Goal: Task Accomplishment & Management: Use online tool/utility

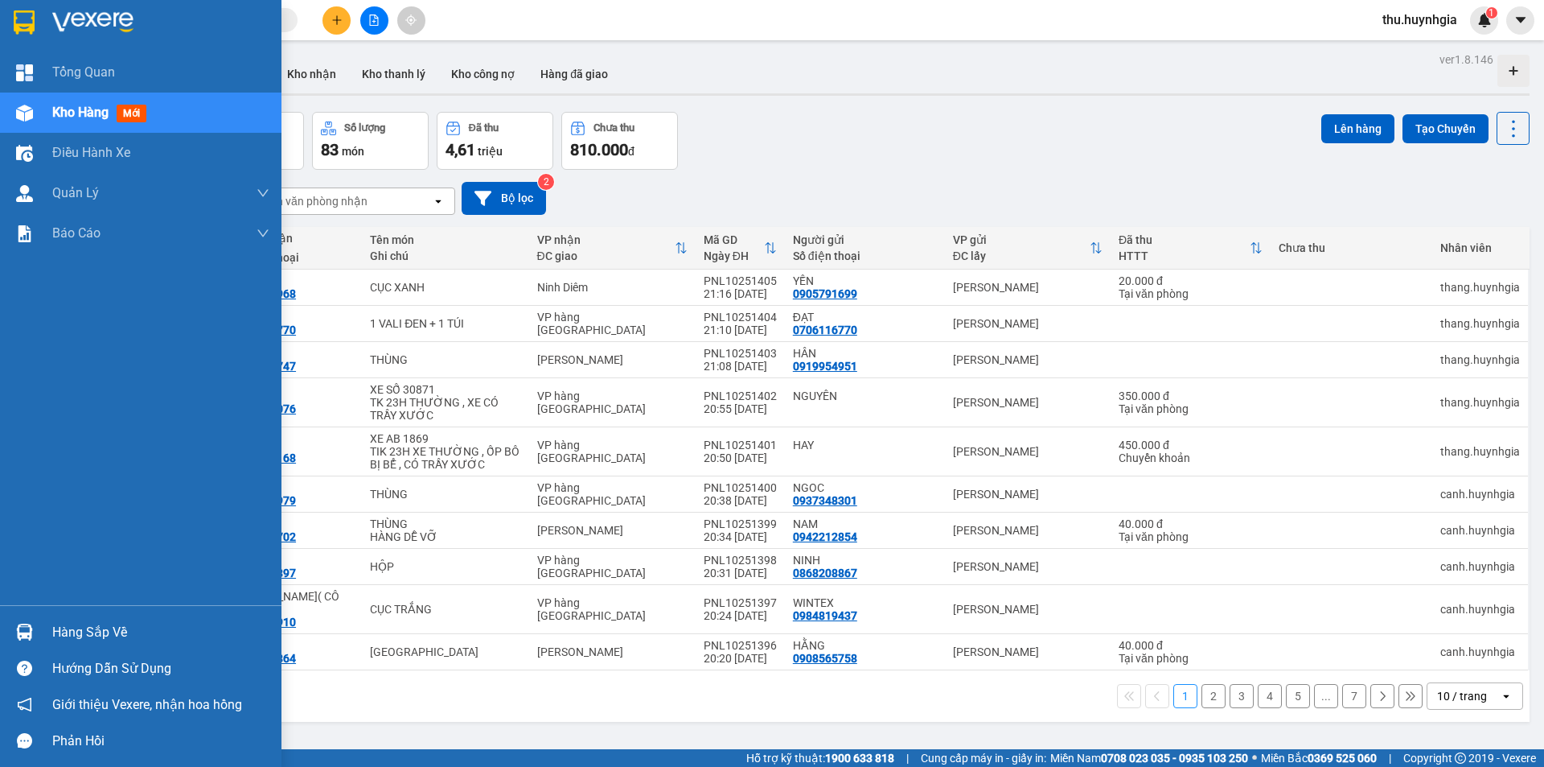
click at [93, 627] on div "Hàng sắp về" at bounding box center [160, 632] width 217 height 24
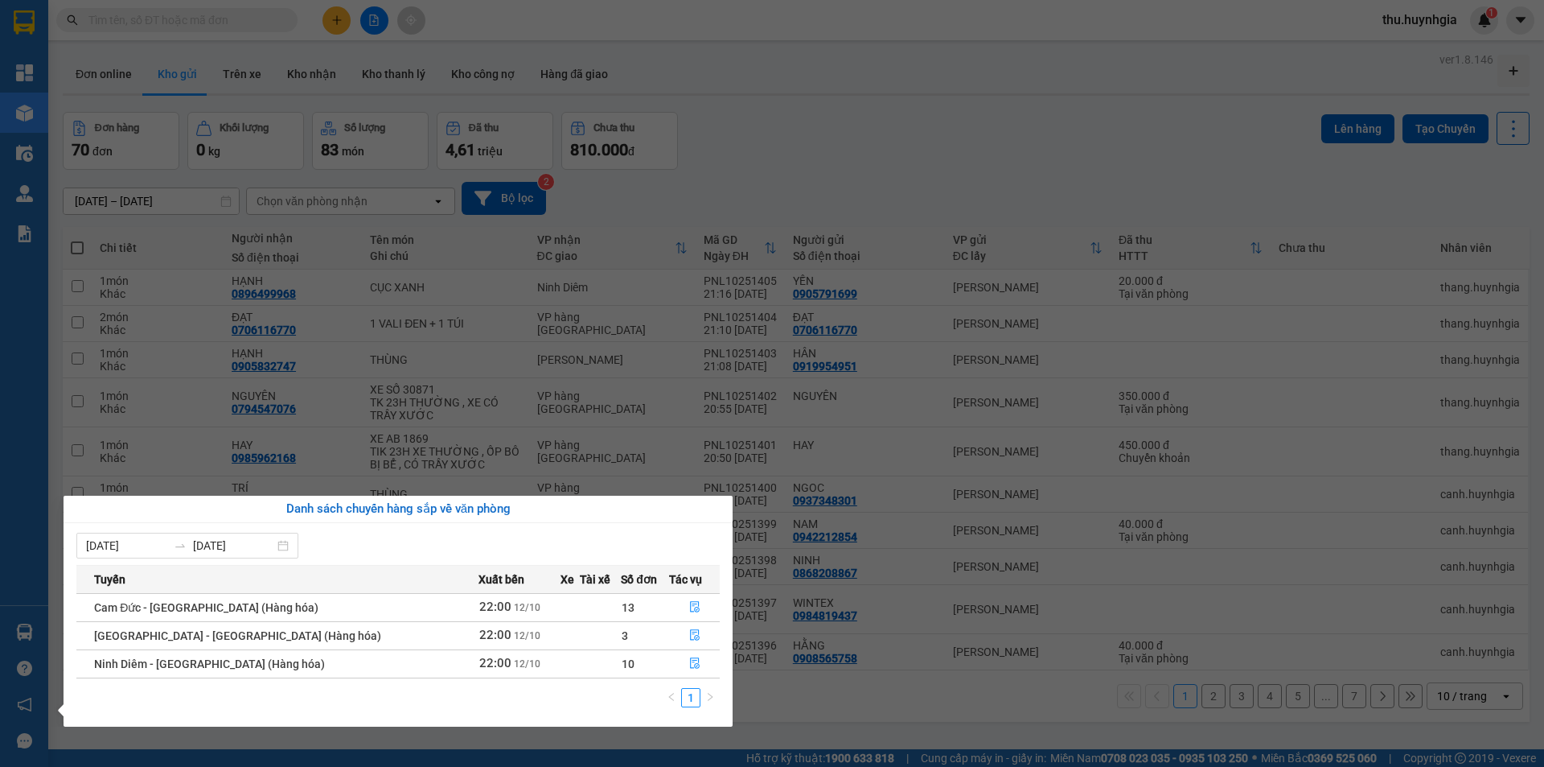
click at [767, 113] on section "Kết quả tìm kiếm ( 0 ) Bộ lọc No Data thu.huynhgia 1 Tổng Quan Kho hàng mới Điề…" at bounding box center [772, 383] width 1544 height 767
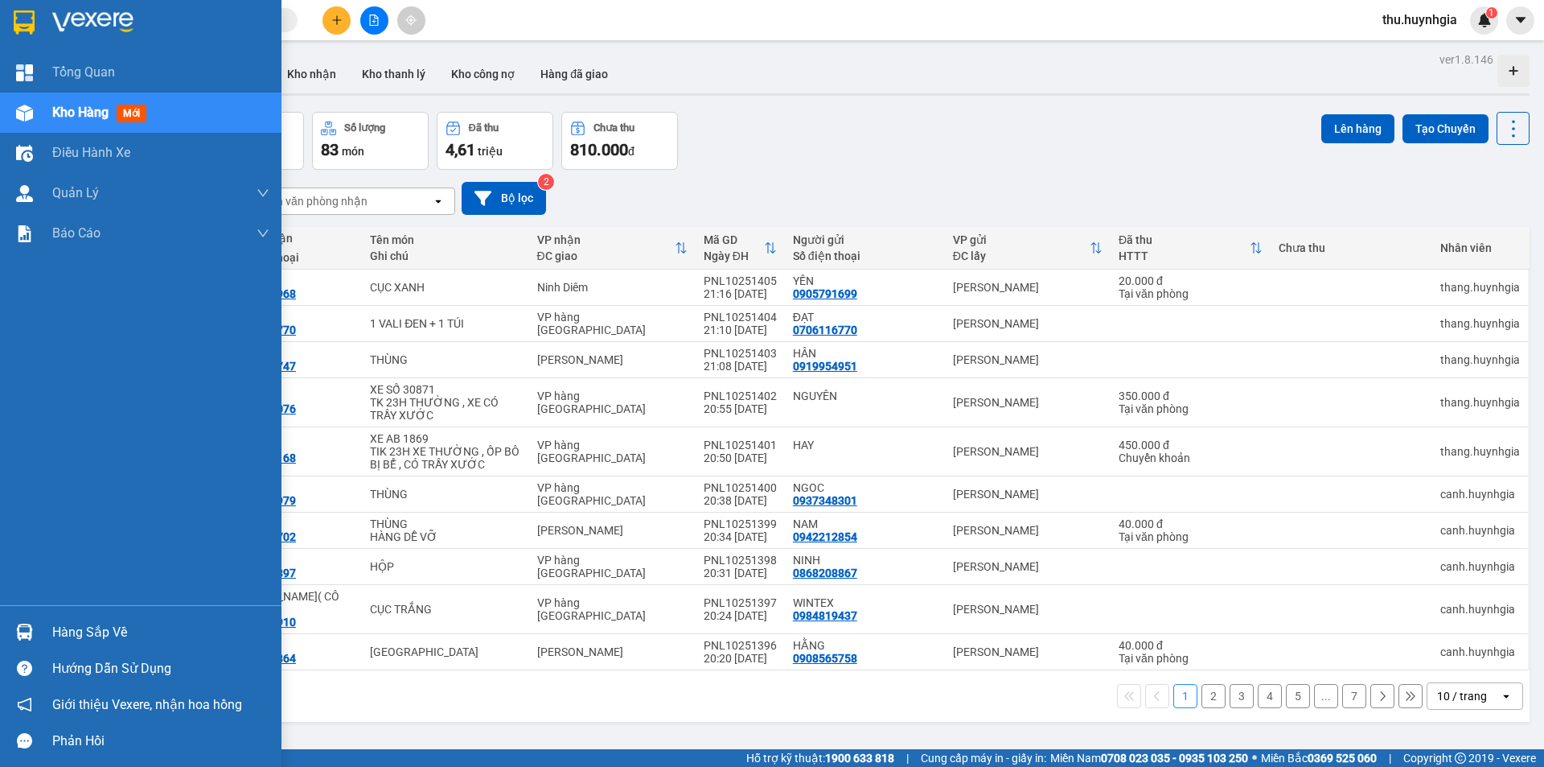
click at [97, 638] on div "Hàng sắp về" at bounding box center [160, 632] width 217 height 24
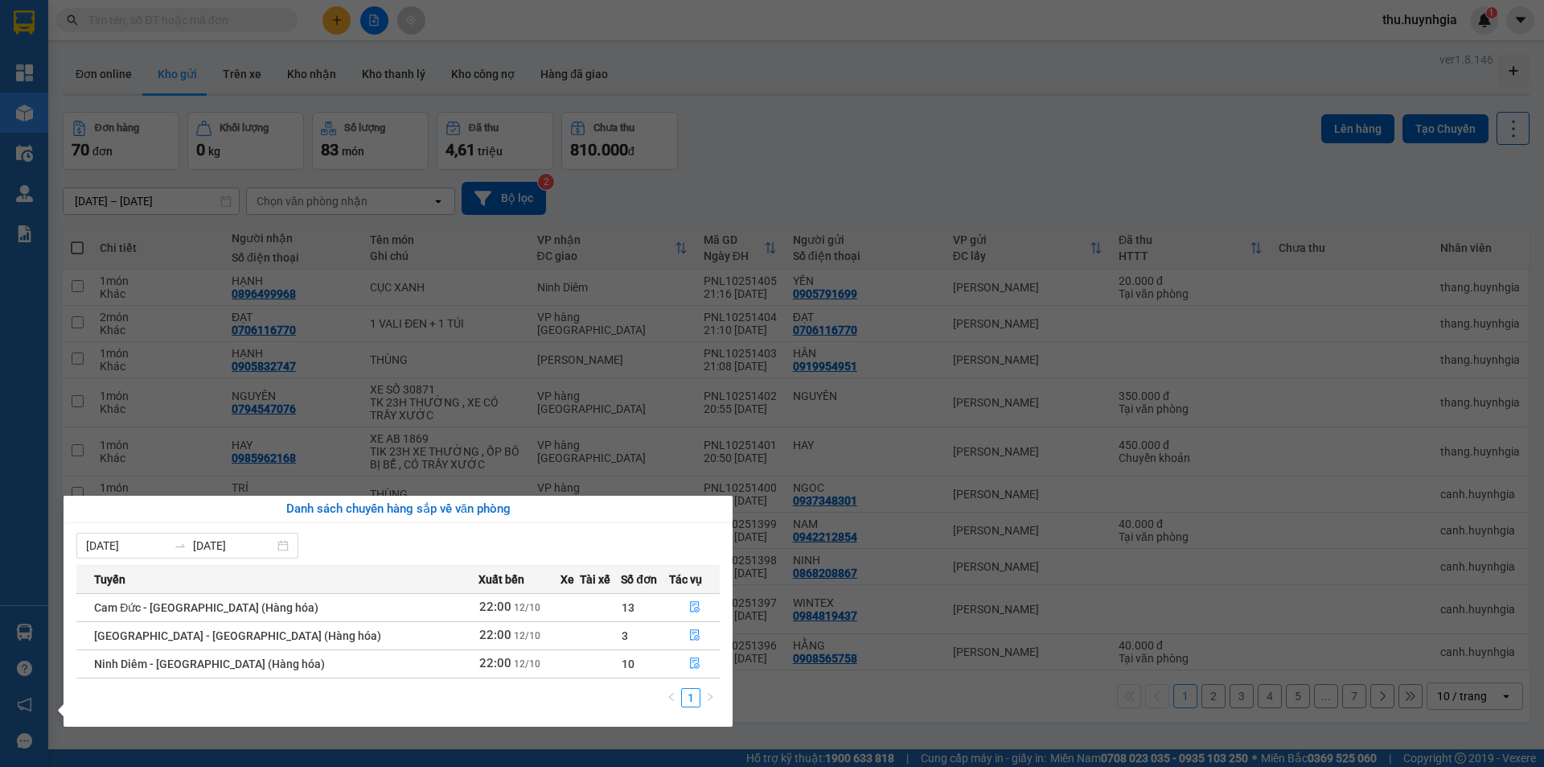
click at [807, 154] on section "Kết quả tìm kiếm ( 0 ) Bộ lọc No Data thu.huynhgia 1 Tổng Quan Kho hàng mới Điề…" at bounding box center [772, 383] width 1544 height 767
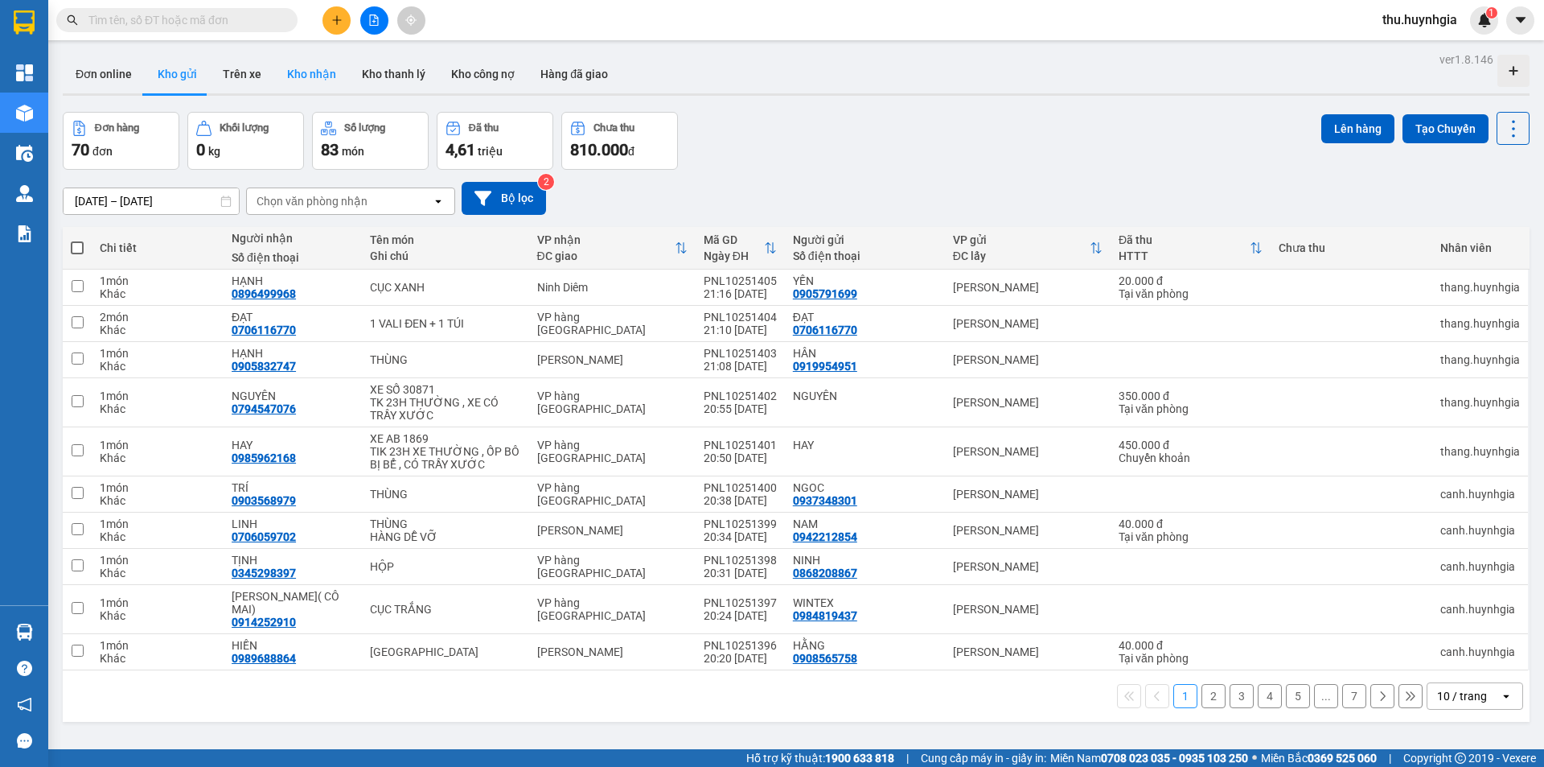
click at [291, 76] on button "Kho nhận" at bounding box center [311, 74] width 75 height 39
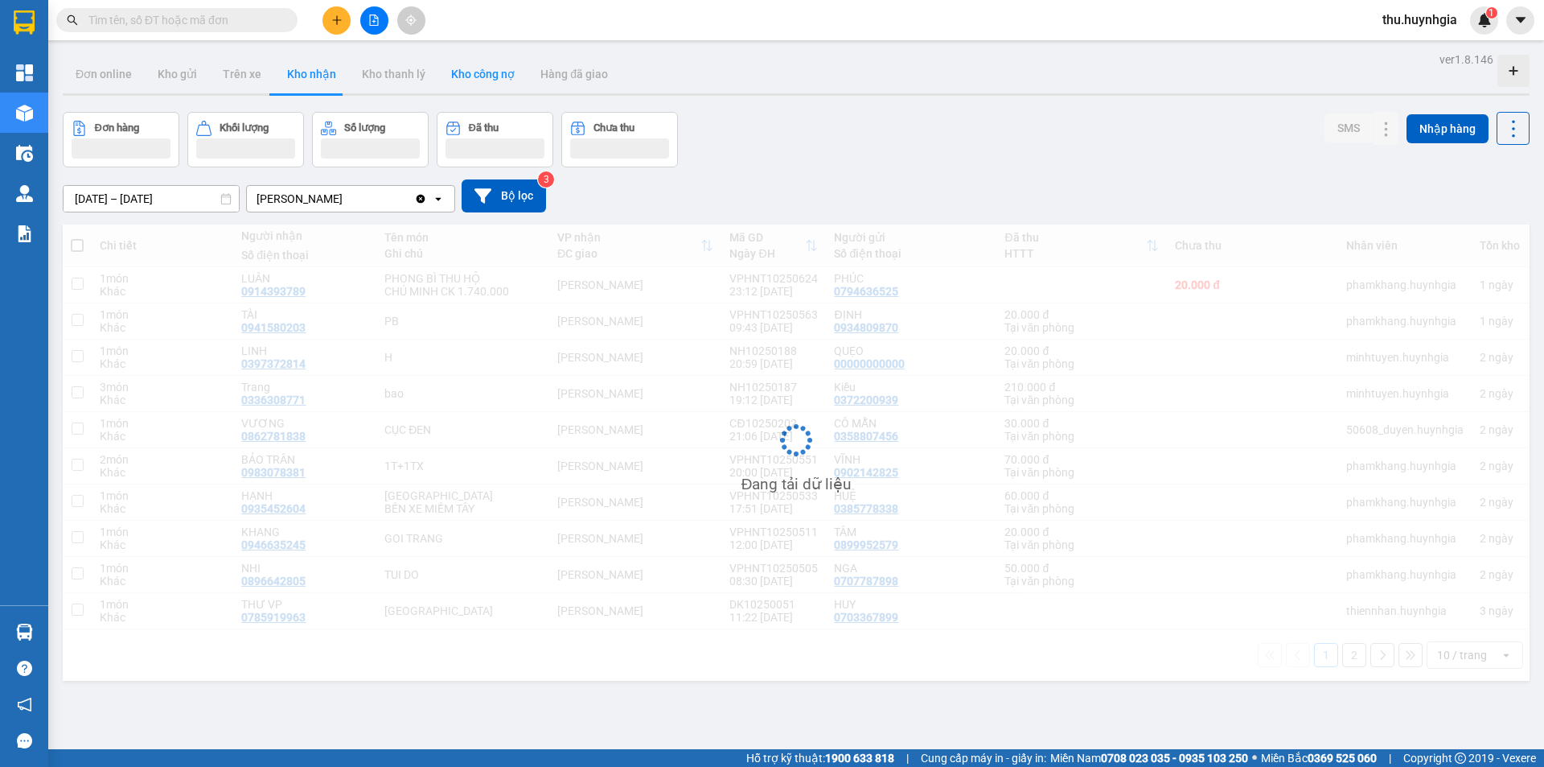
click at [469, 72] on button "Kho công nợ" at bounding box center [482, 74] width 89 height 39
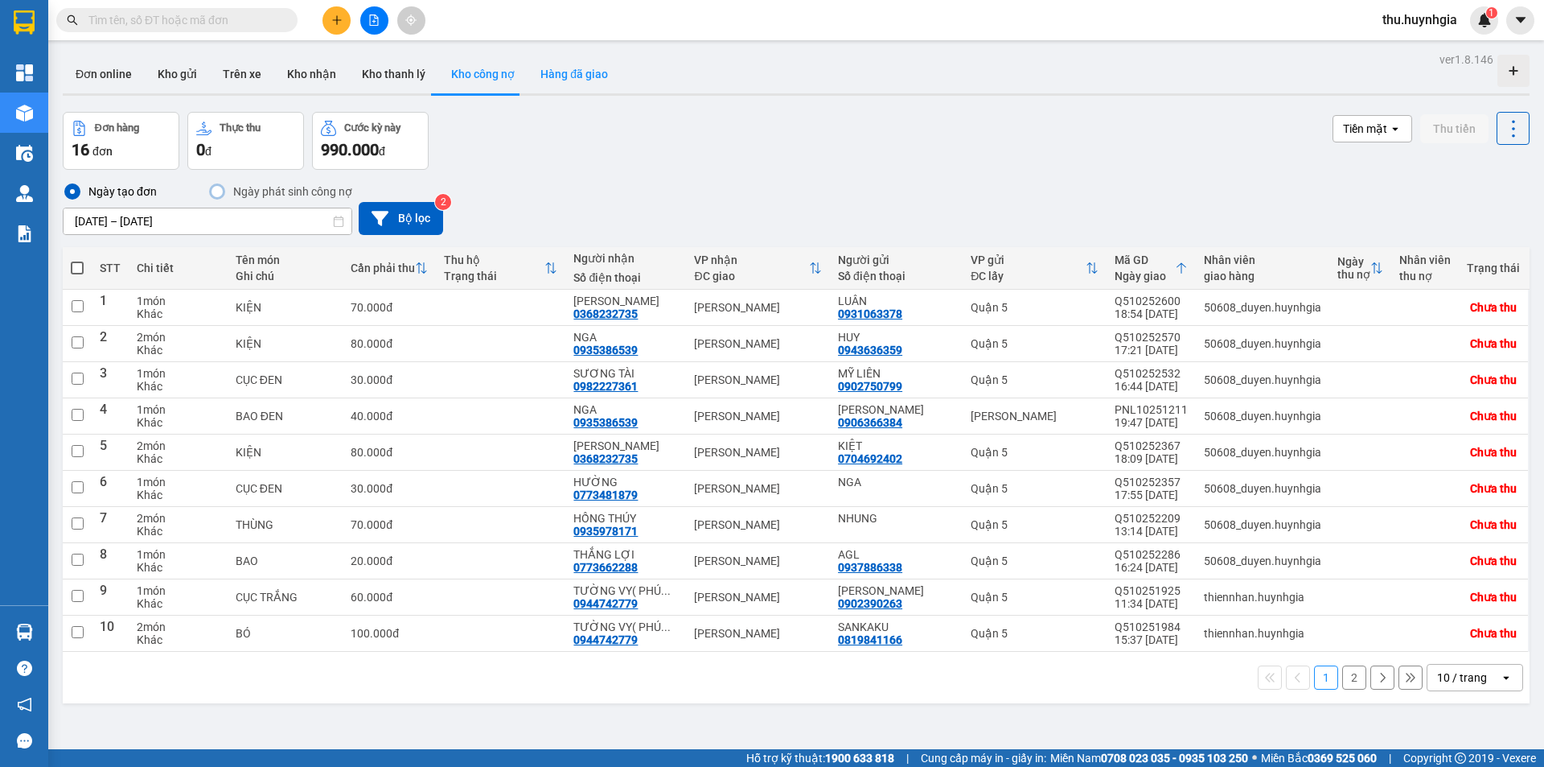
click at [570, 71] on button "Hàng đã giao" at bounding box center [574, 74] width 93 height 39
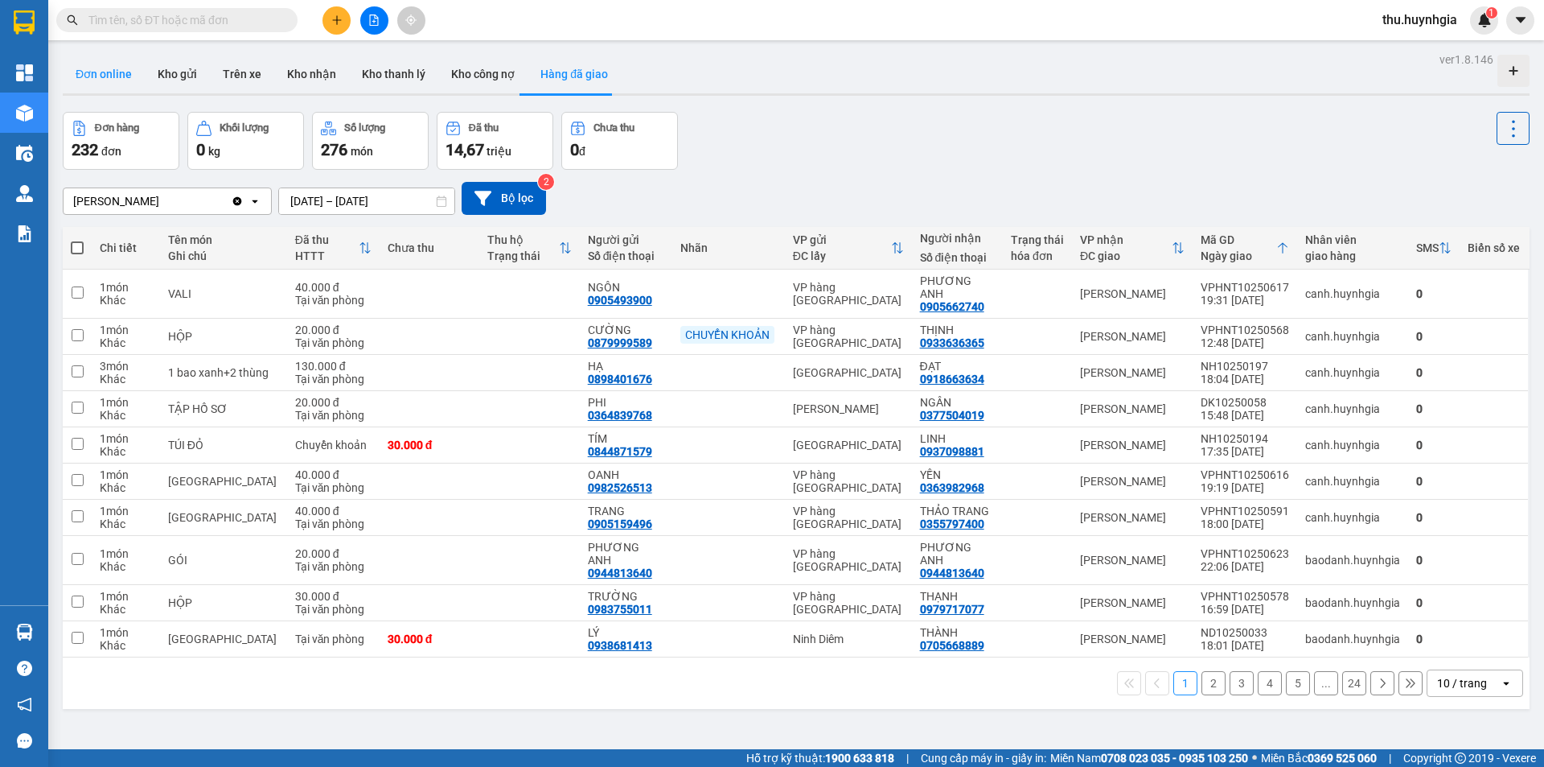
click at [138, 71] on button "Đơn online" at bounding box center [104, 74] width 82 height 39
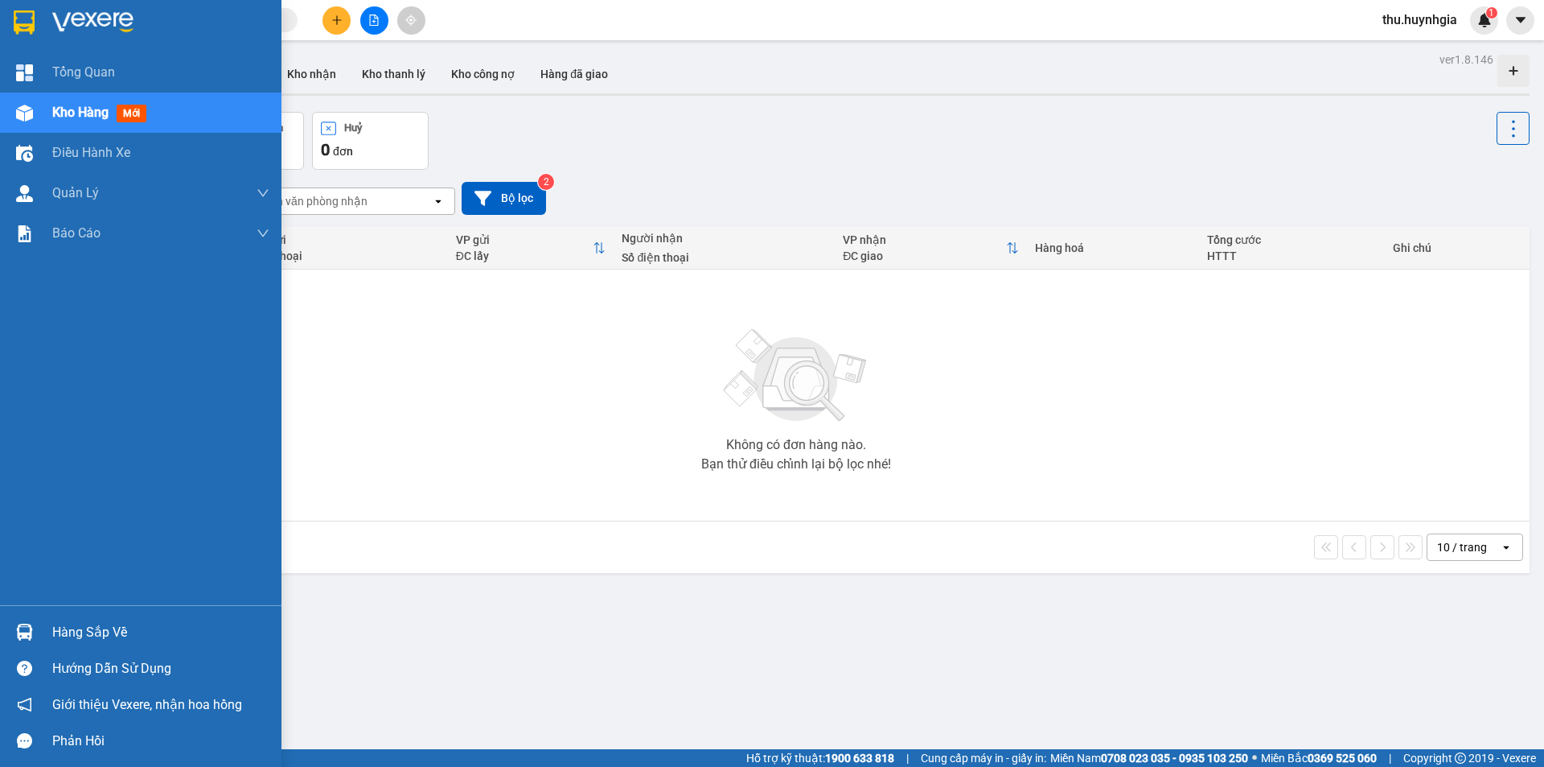
click at [83, 630] on div "Hàng sắp về" at bounding box center [160, 632] width 217 height 24
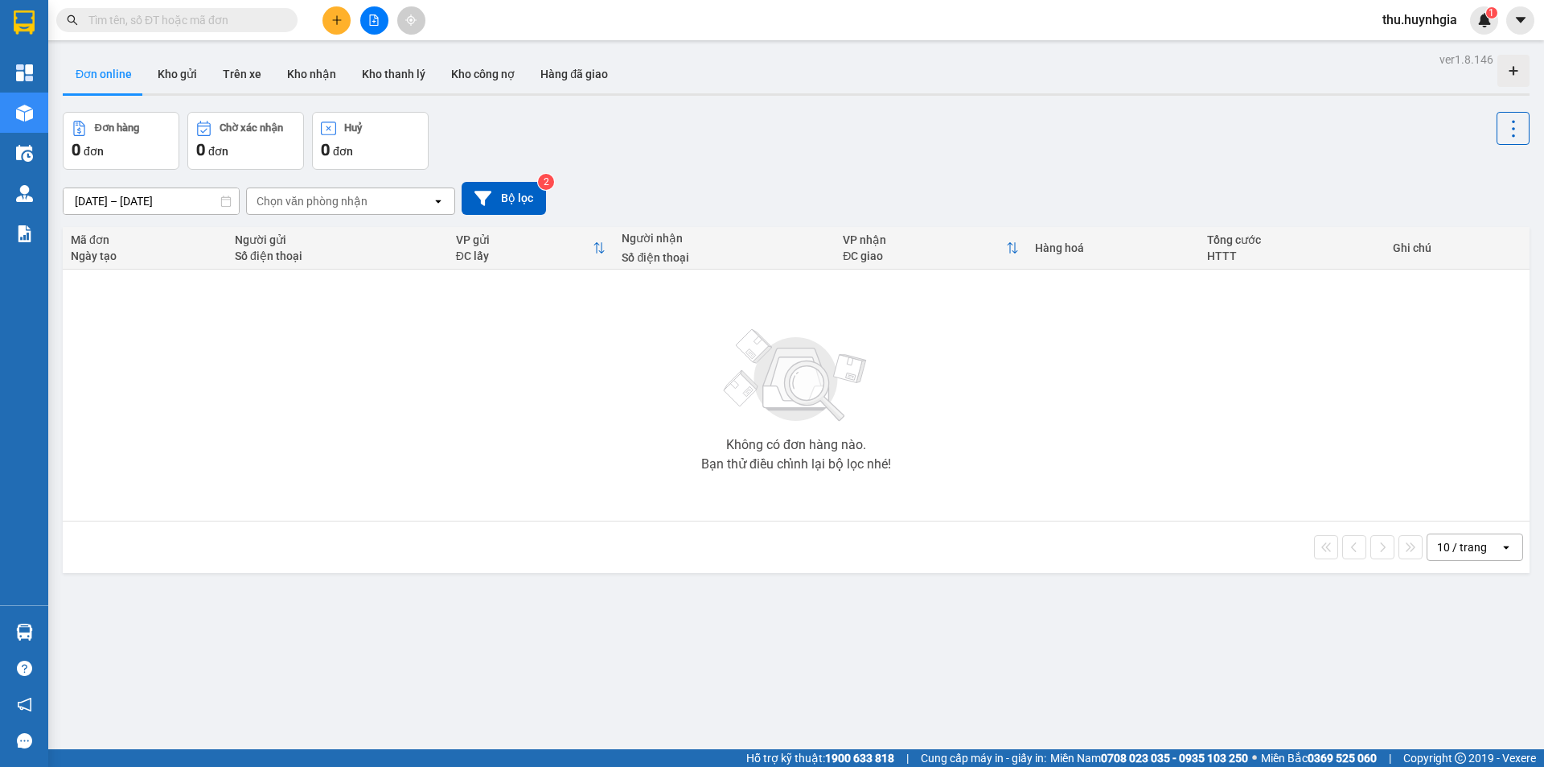
click at [71, 465] on section "Kết quả tìm kiếm ( 0 ) Bộ lọc No Data thu.huynhgia 1 Tổng Quan Kho hàng mới Điề…" at bounding box center [772, 383] width 1544 height 767
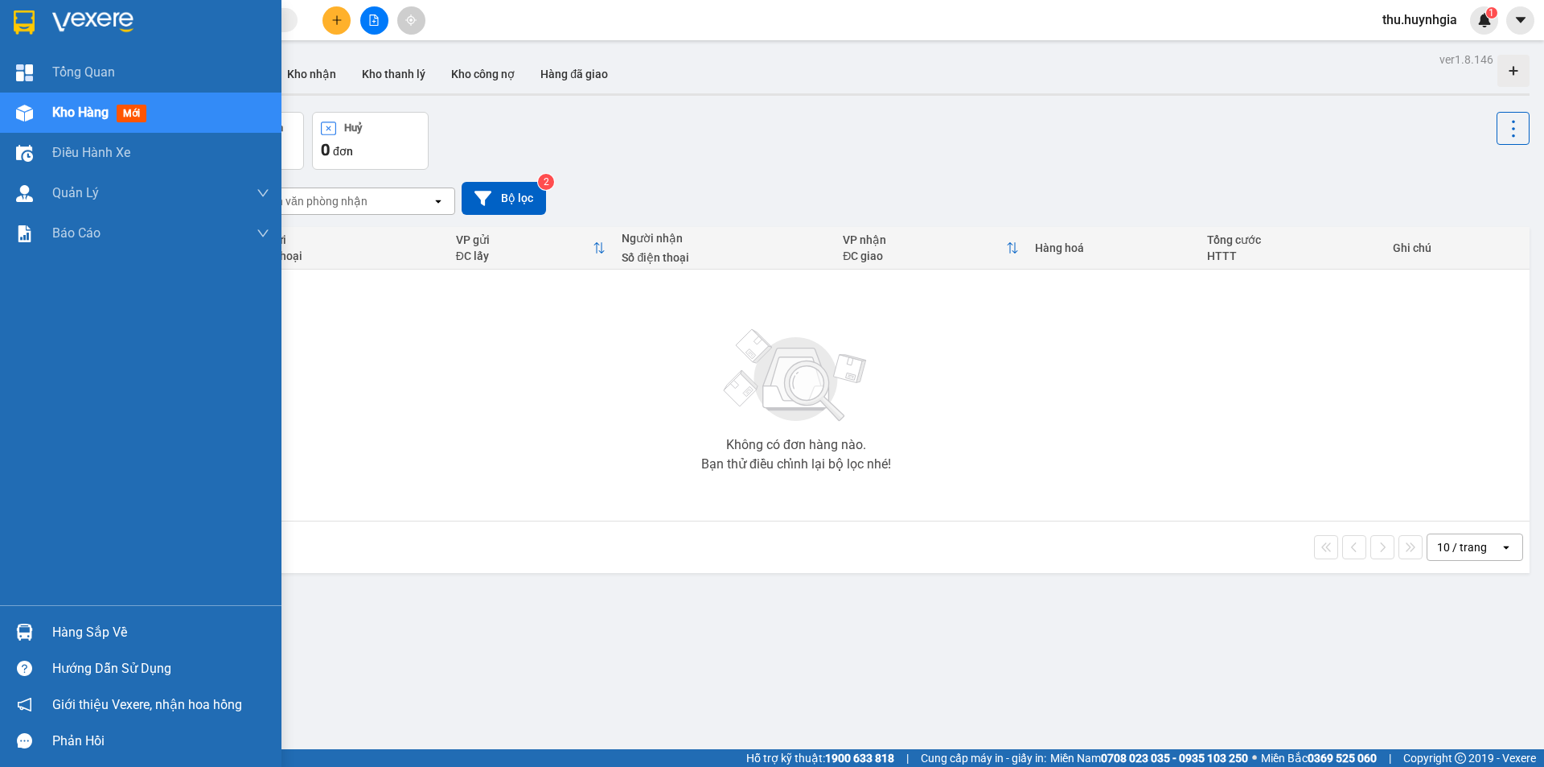
click at [67, 631] on div "Hàng sắp về" at bounding box center [160, 632] width 217 height 24
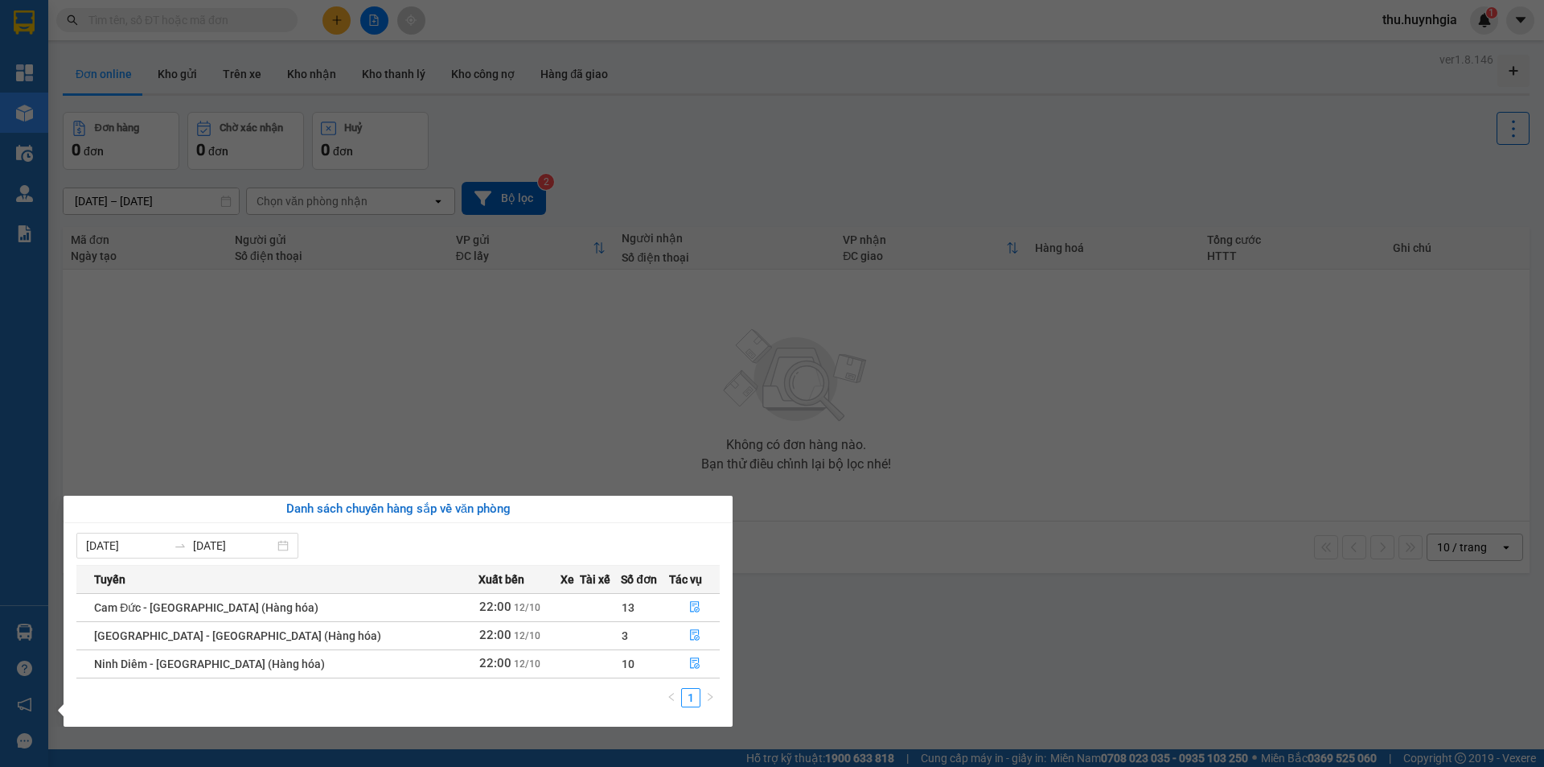
click at [294, 407] on section "Kết quả tìm kiếm ( 0 ) Bộ lọc No Data thu.huynhgia 1 Tổng Quan Kho hàng mới Điề…" at bounding box center [772, 383] width 1544 height 767
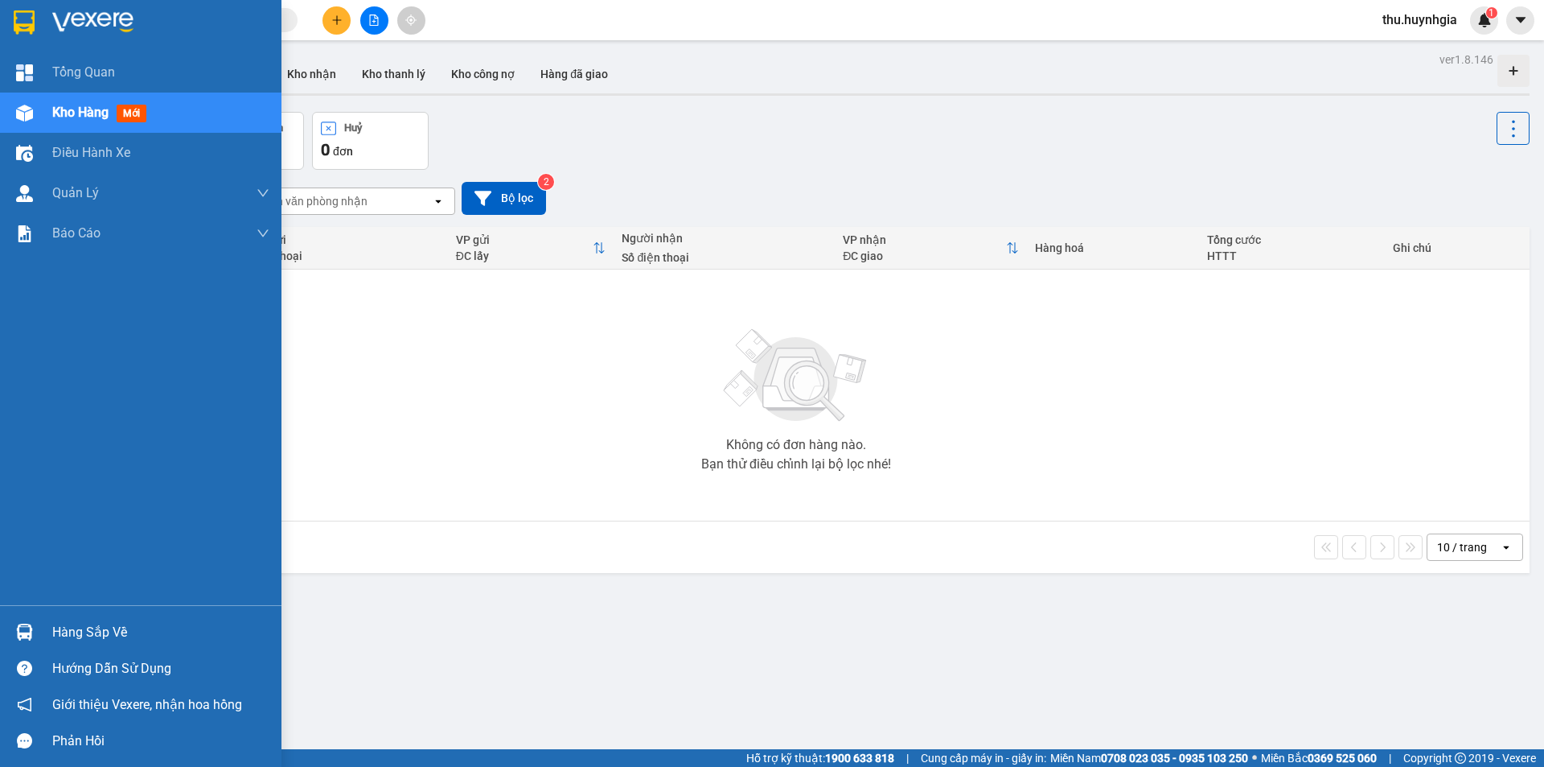
click at [107, 631] on div "Hàng sắp về" at bounding box center [160, 632] width 217 height 24
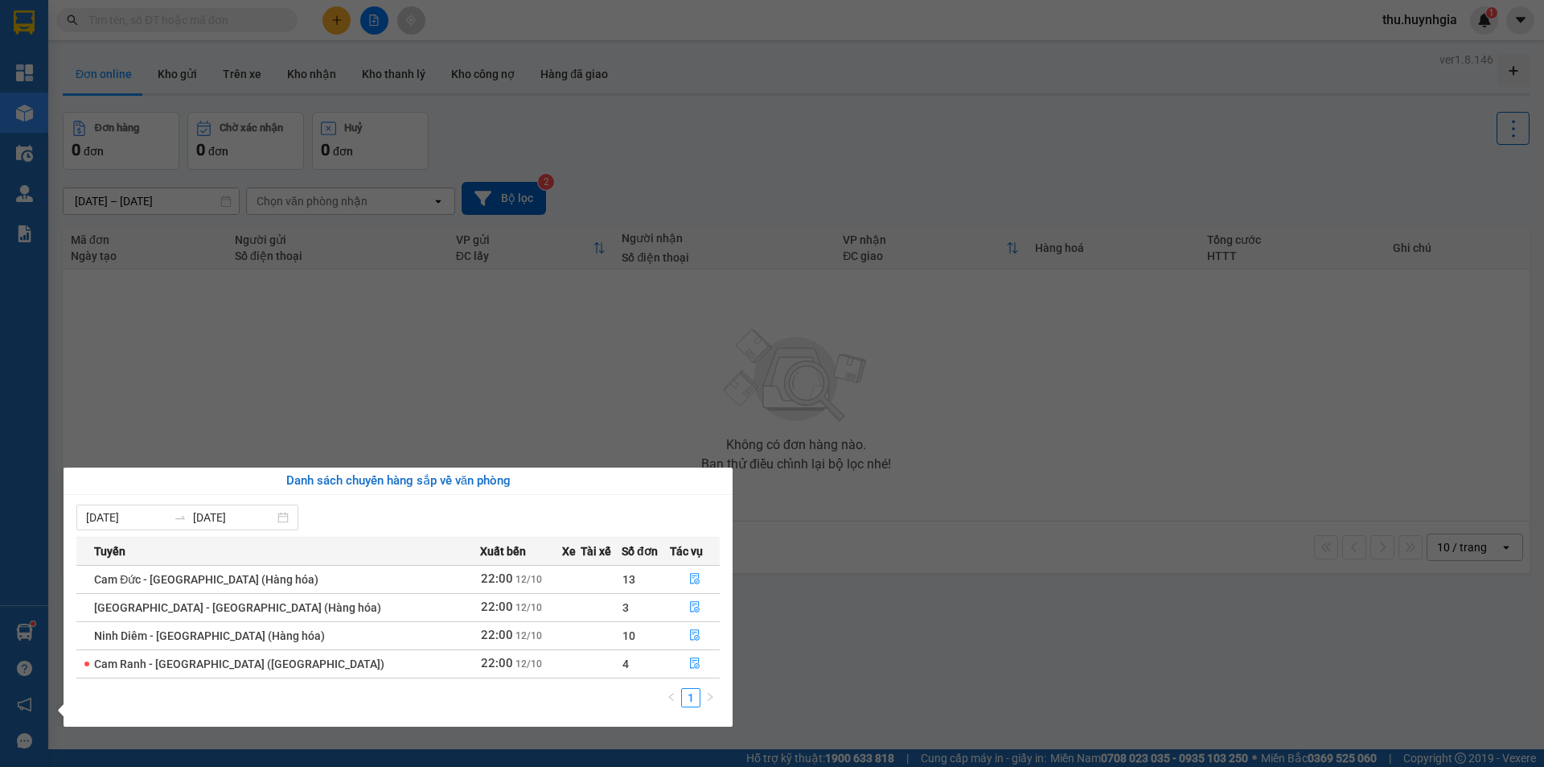
click at [175, 347] on section "Kết quả tìm kiếm ( 0 ) Bộ lọc No Data thu.huynhgia 1 Tổng Quan Kho hàng mới Điề…" at bounding box center [772, 383] width 1544 height 767
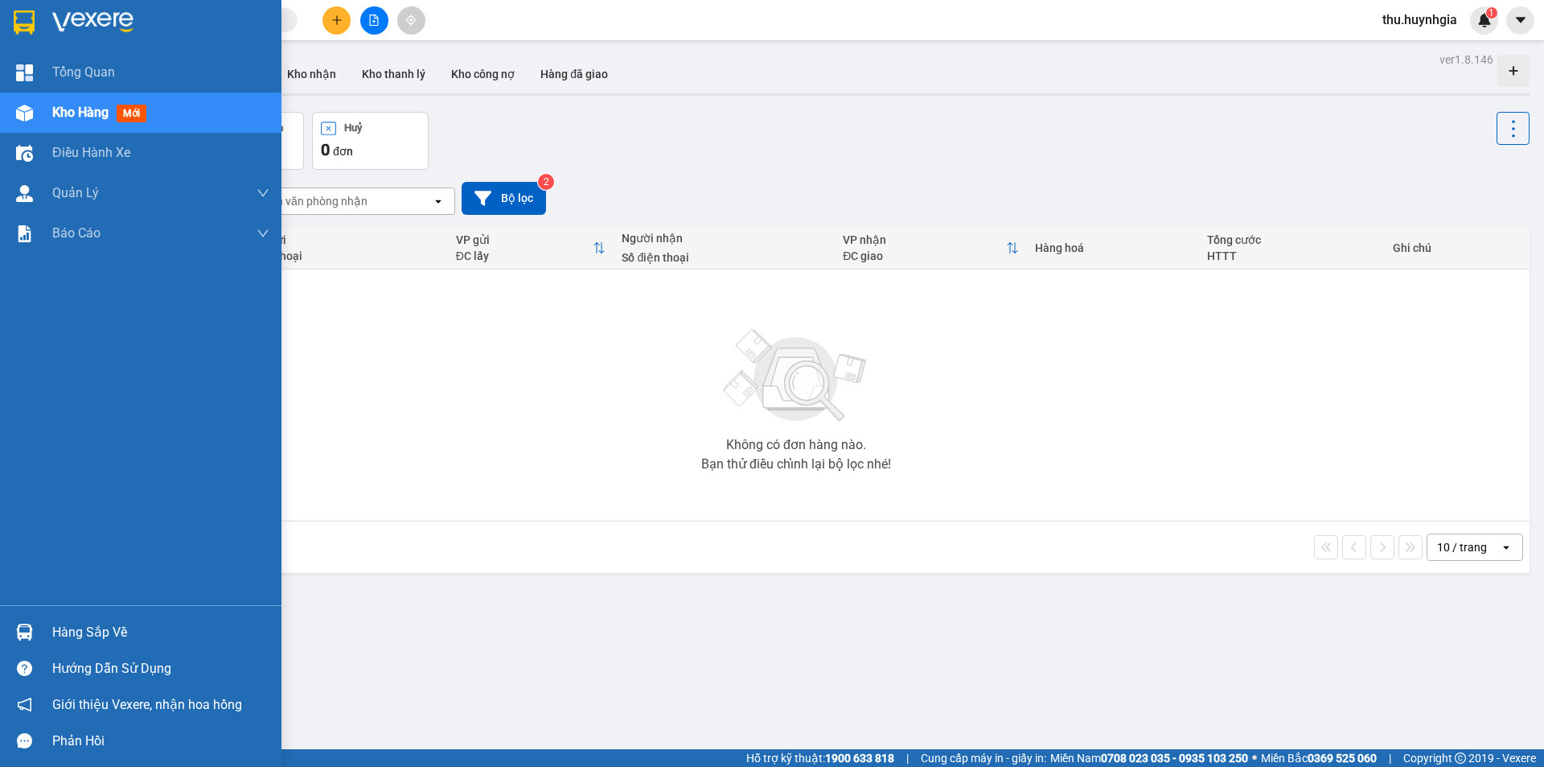
click at [82, 637] on div "Hàng sắp về" at bounding box center [160, 632] width 217 height 24
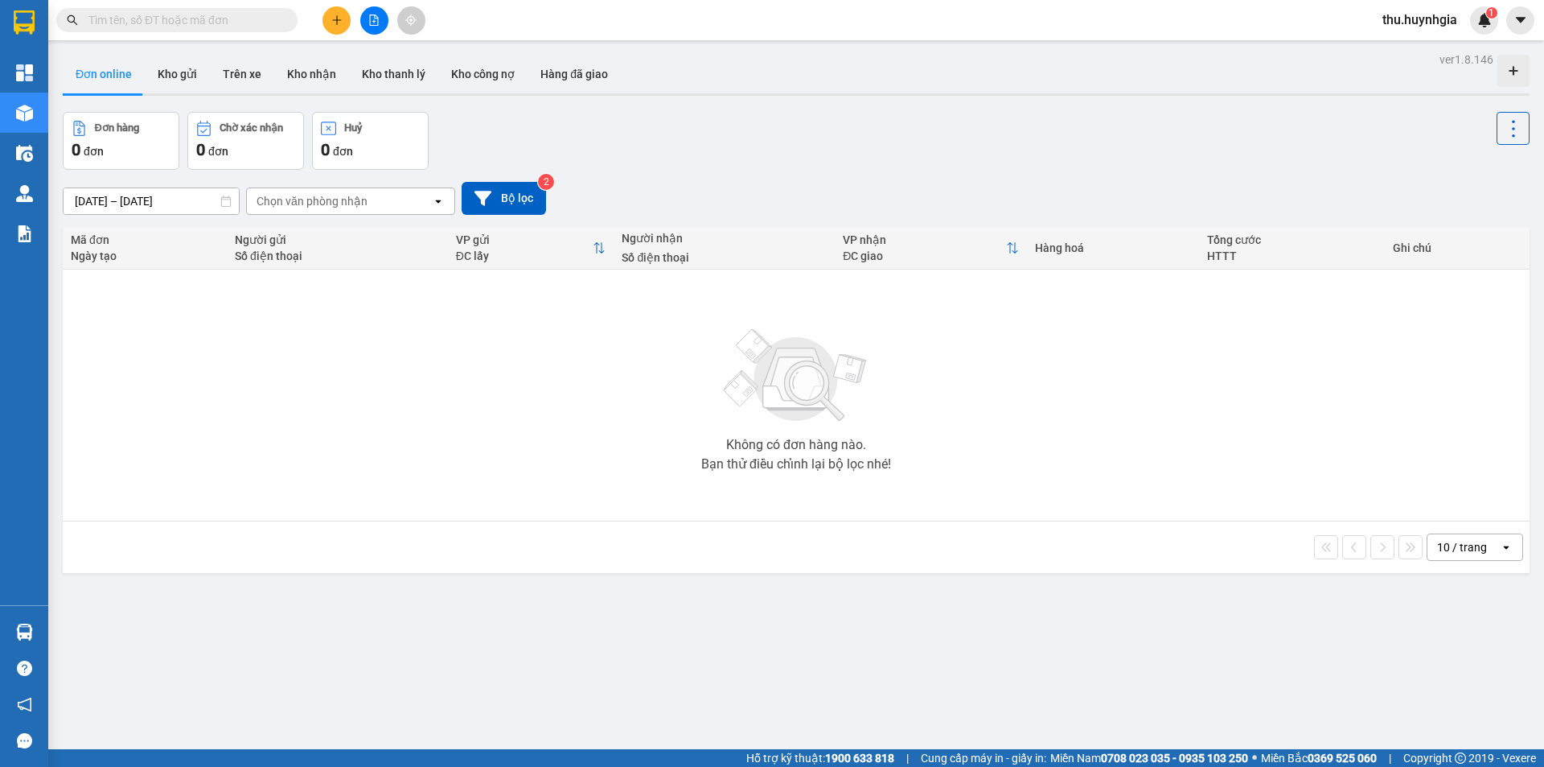
click at [398, 745] on section "Kết quả tìm kiếm ( 0 ) Bộ lọc No Data thu.huynhgia 1 Tổng Quan Kho hàng mới Điề…" at bounding box center [772, 383] width 1544 height 767
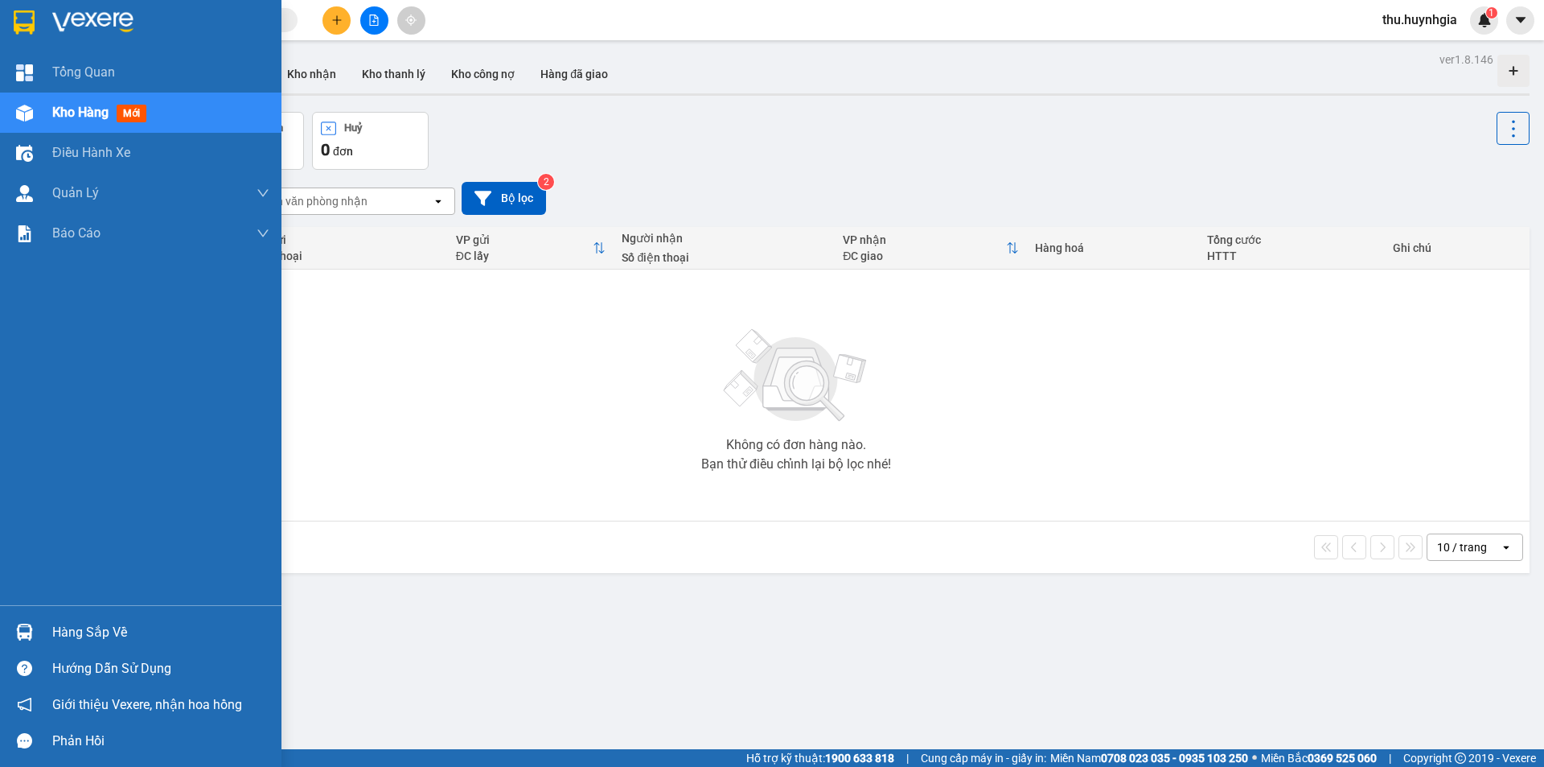
click at [60, 635] on div "Hàng sắp về" at bounding box center [160, 632] width 217 height 24
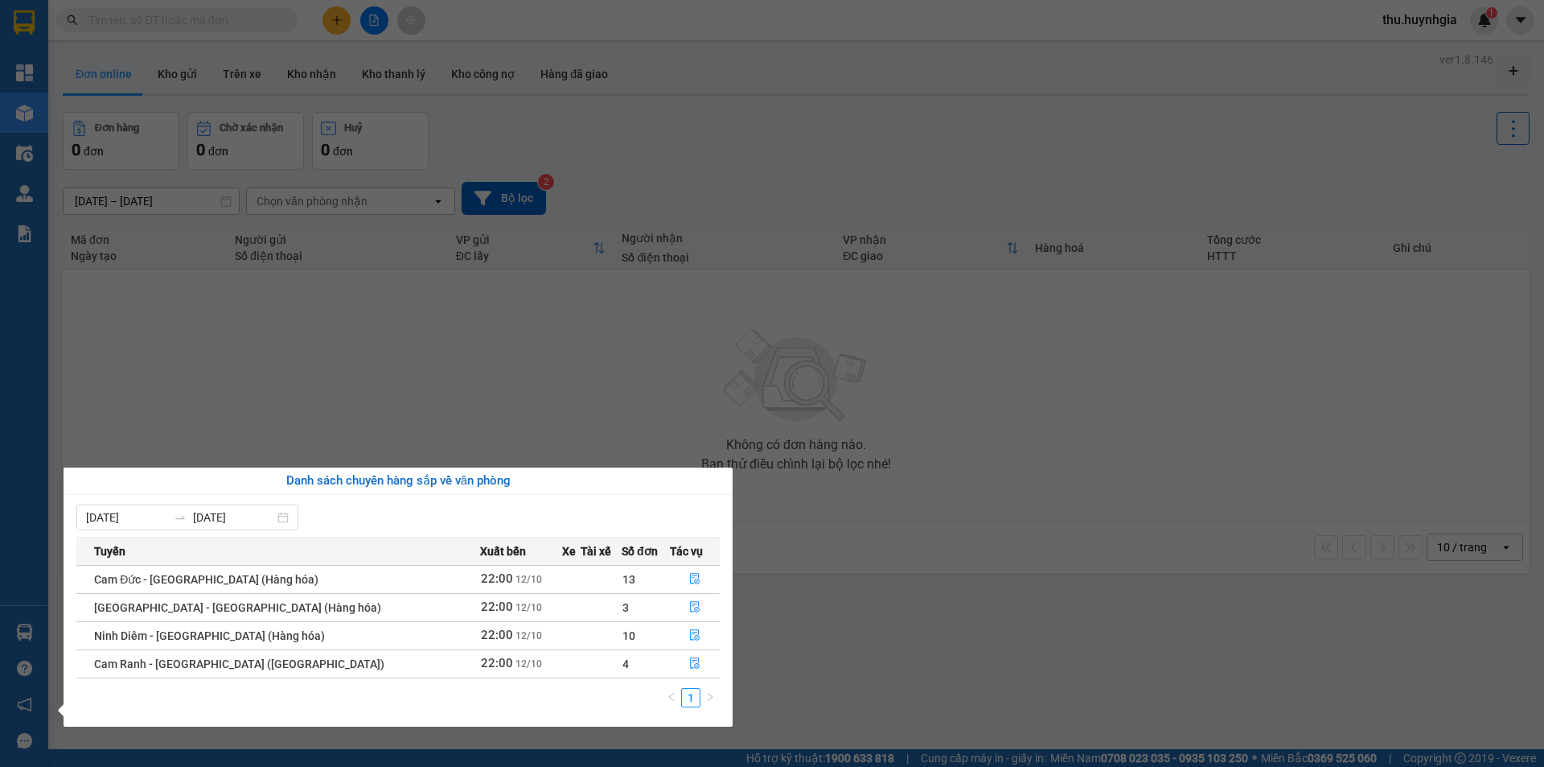
click at [405, 382] on section "Kết quả tìm kiếm ( 0 ) Bộ lọc No Data thu.huynhgia 1 Tổng Quan Kho hàng mới Điề…" at bounding box center [772, 383] width 1544 height 767
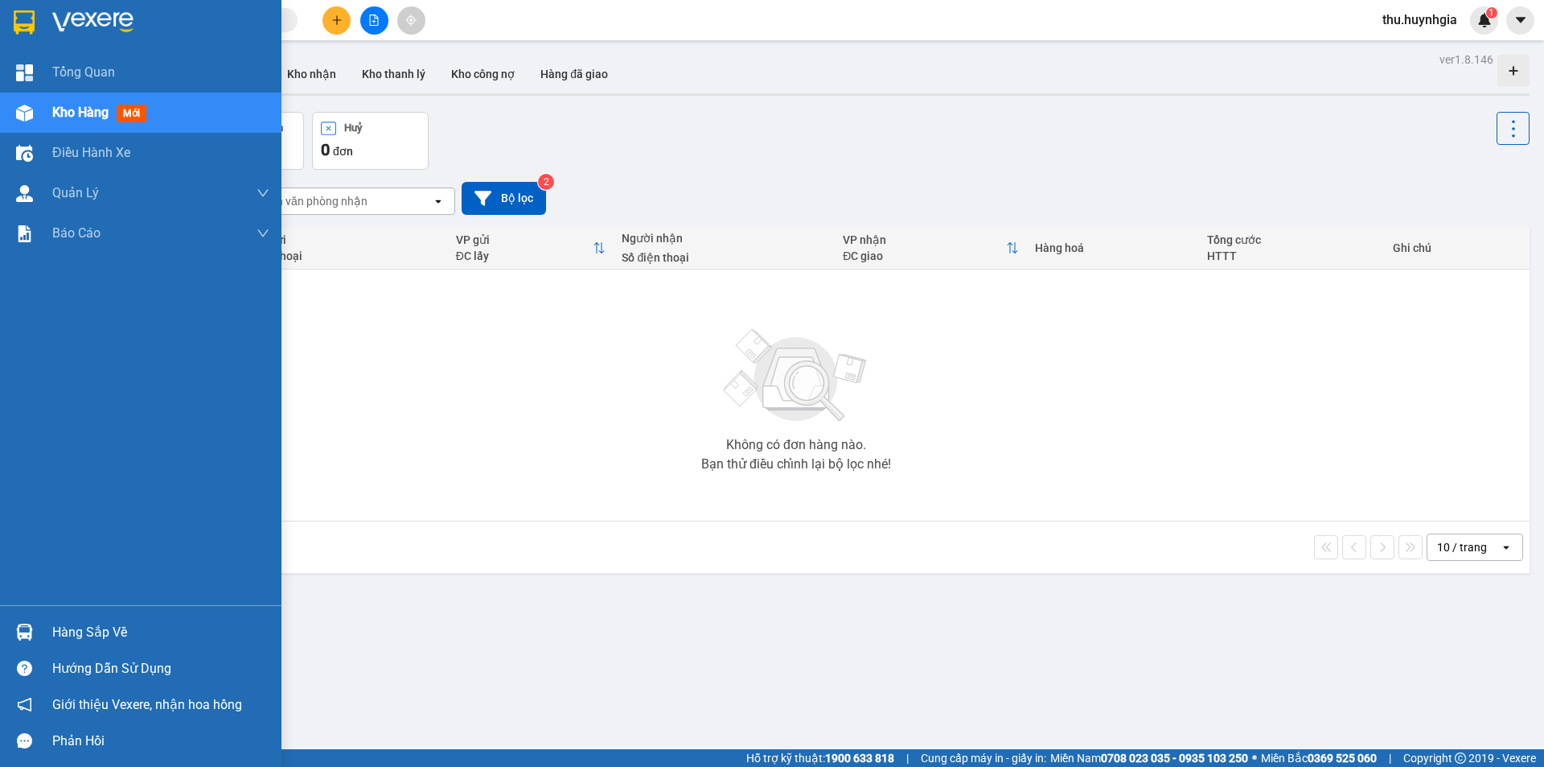
click at [74, 633] on div "Hàng sắp về" at bounding box center [160, 632] width 217 height 24
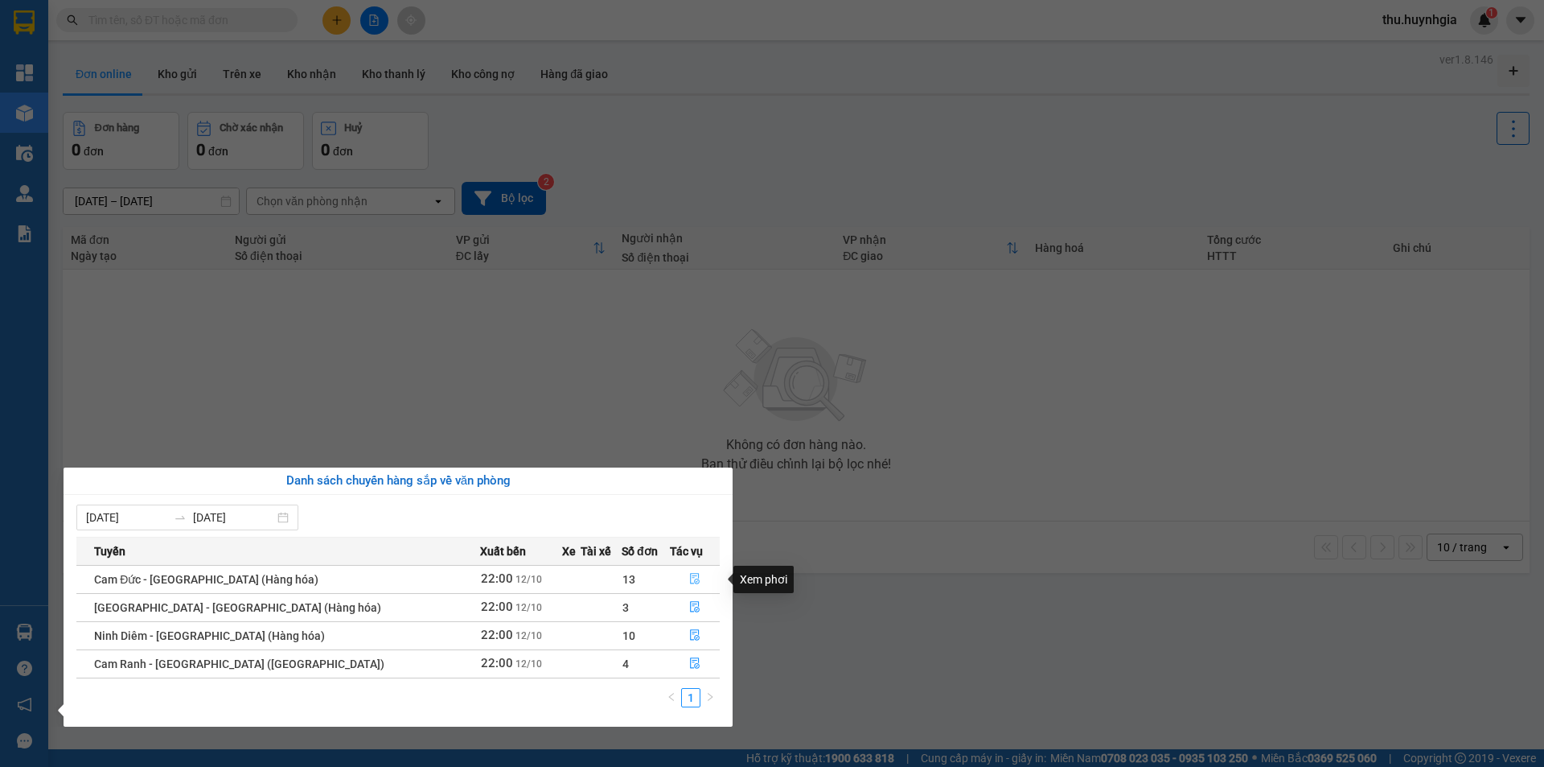
click at [690, 576] on icon "file-done" at bounding box center [695, 579] width 10 height 11
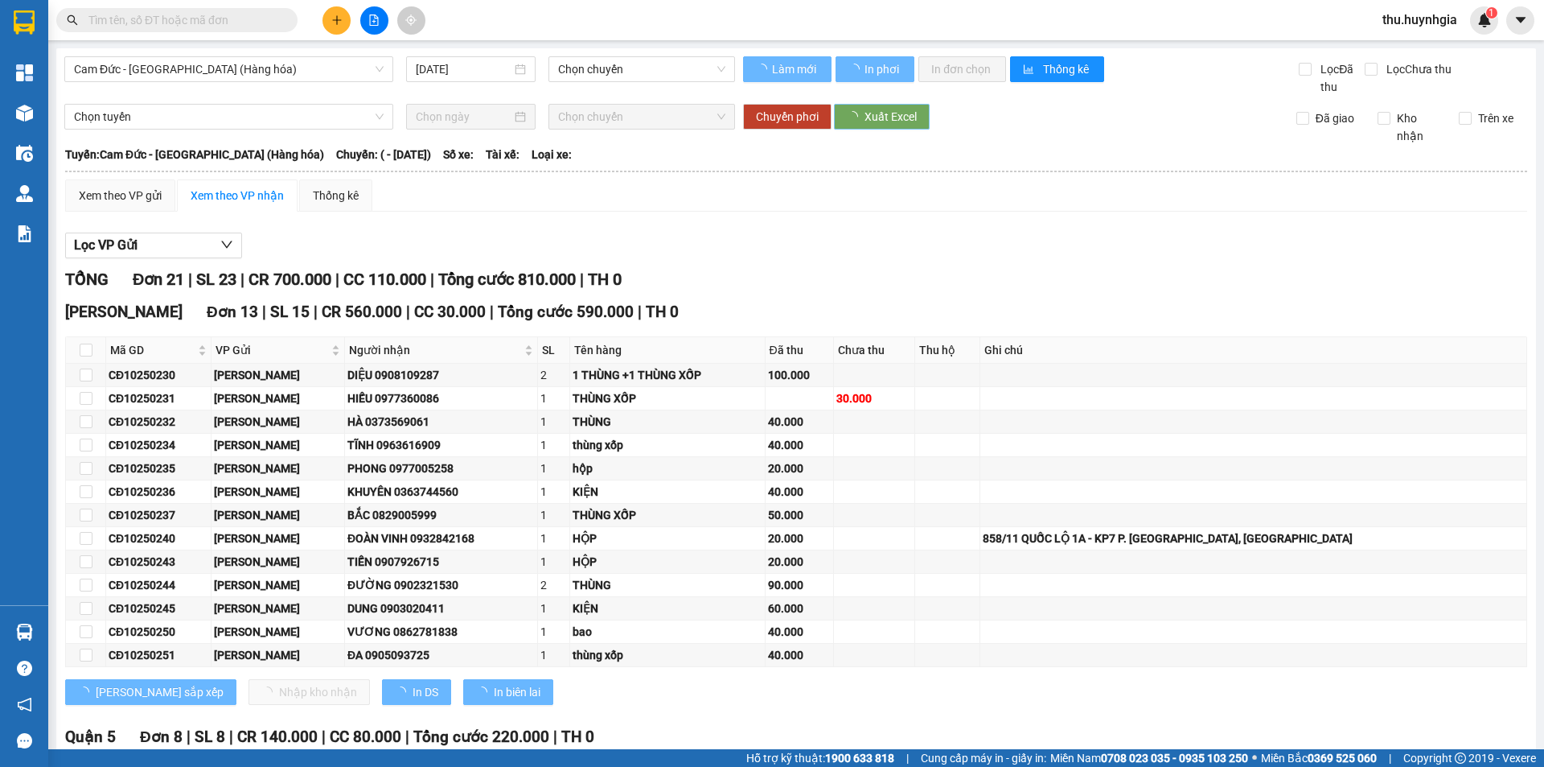
click at [865, 113] on span "Xuất Excel" at bounding box center [891, 117] width 52 height 18
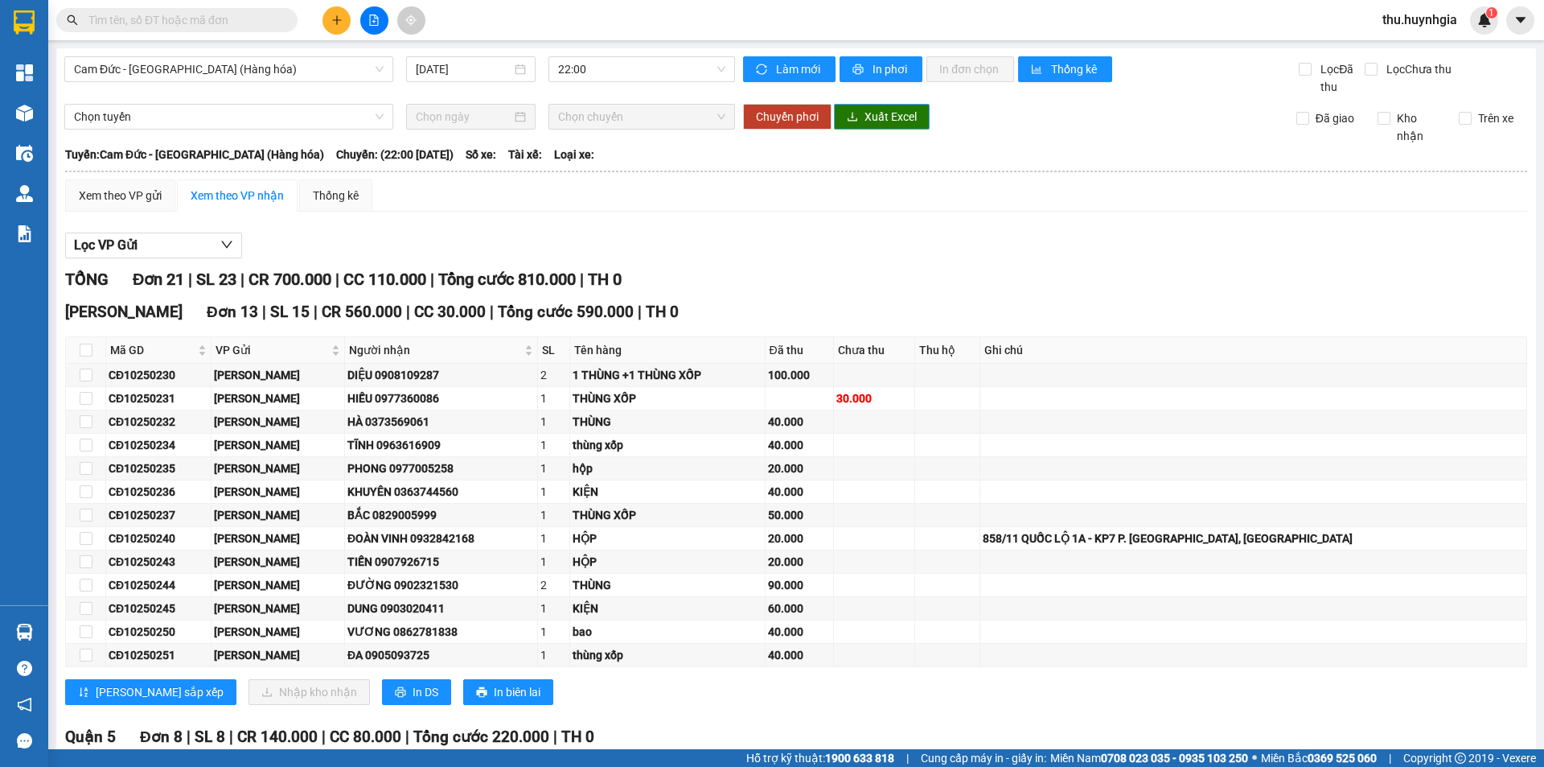
click at [865, 113] on span "Xuất Excel" at bounding box center [891, 117] width 52 height 18
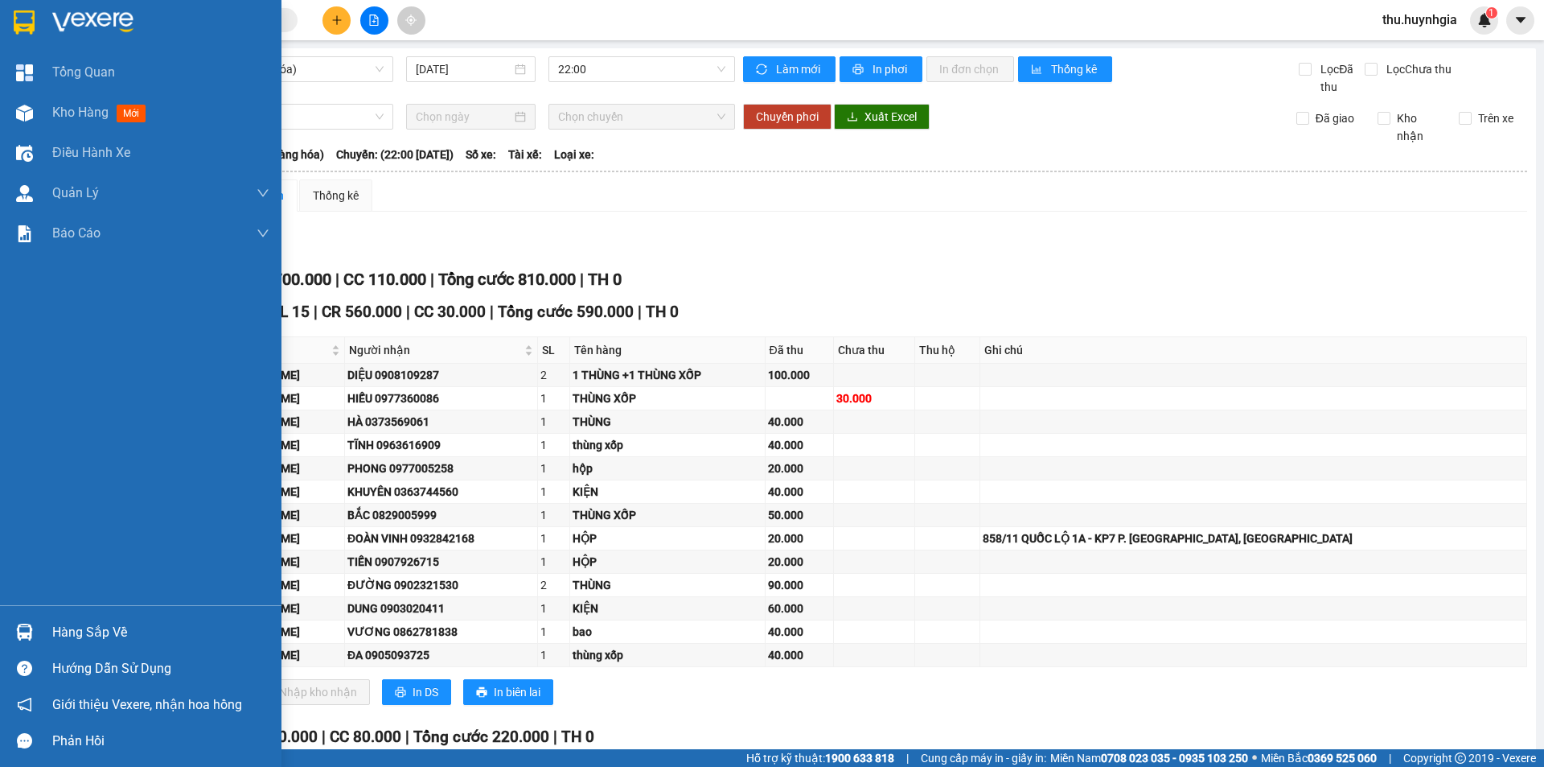
click at [94, 621] on div "Hàng sắp về" at bounding box center [160, 632] width 217 height 24
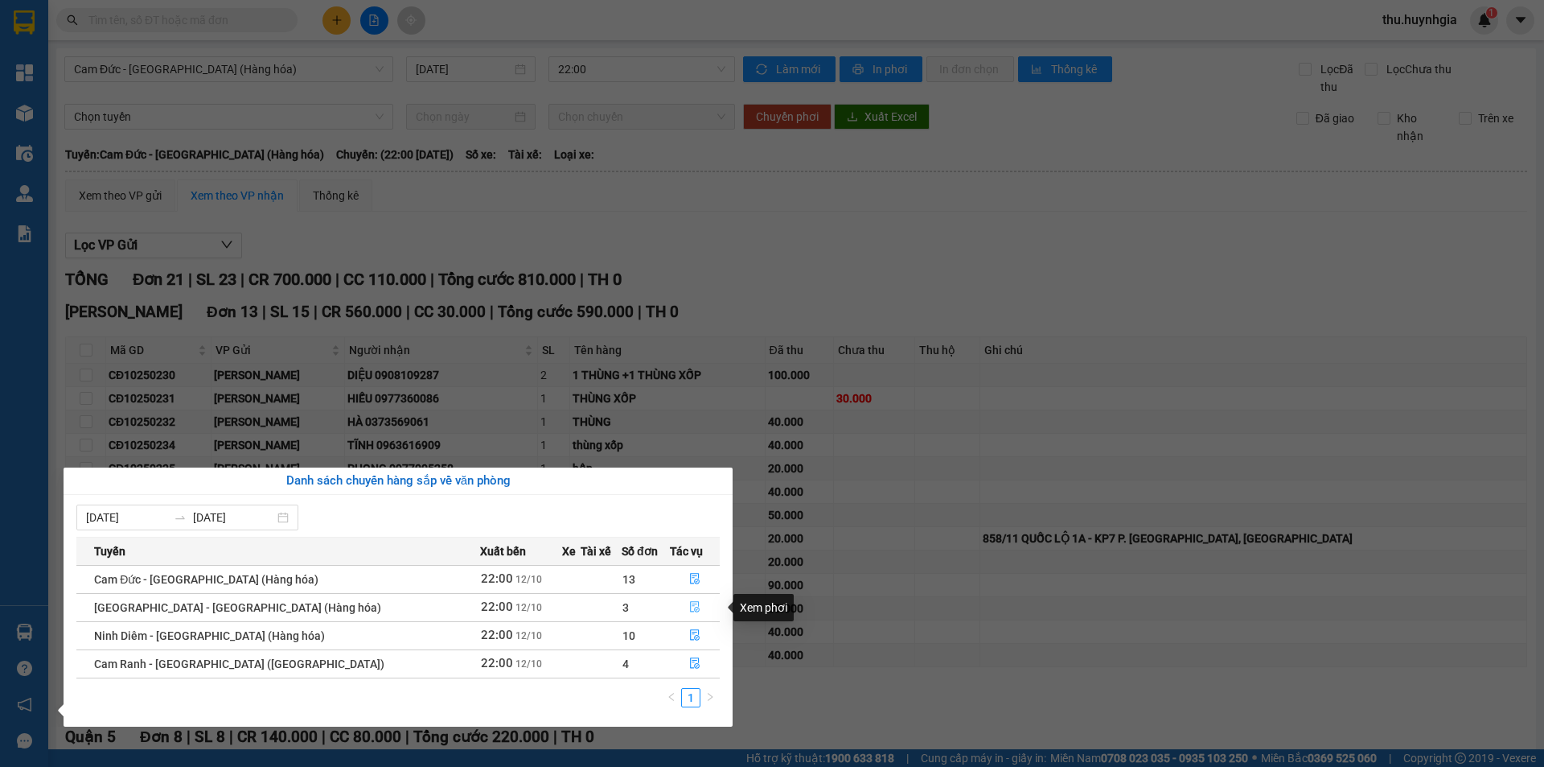
click at [690, 608] on icon "file-done" at bounding box center [695, 607] width 10 height 11
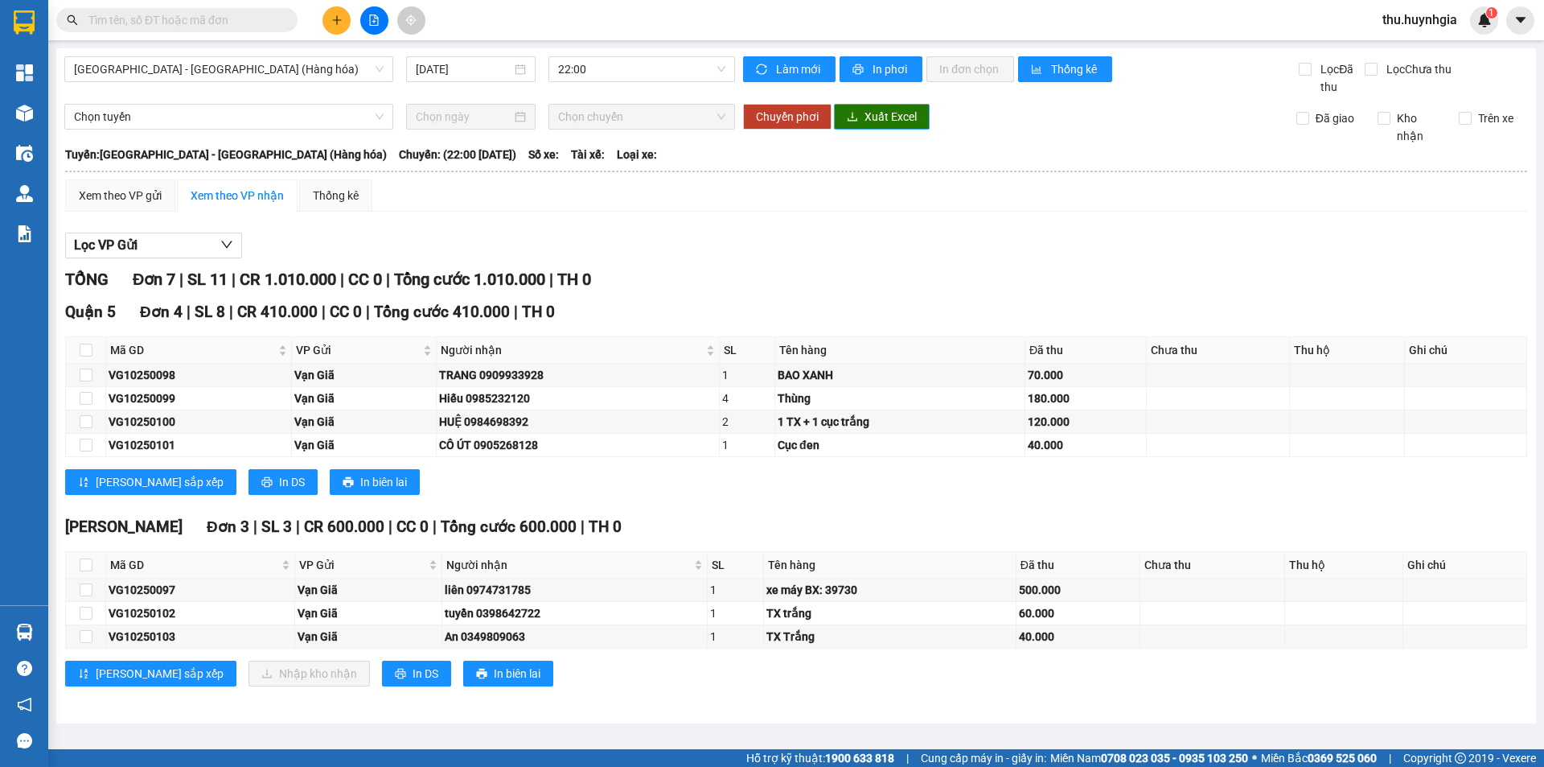
click at [872, 115] on span "Xuất Excel" at bounding box center [891, 117] width 52 height 18
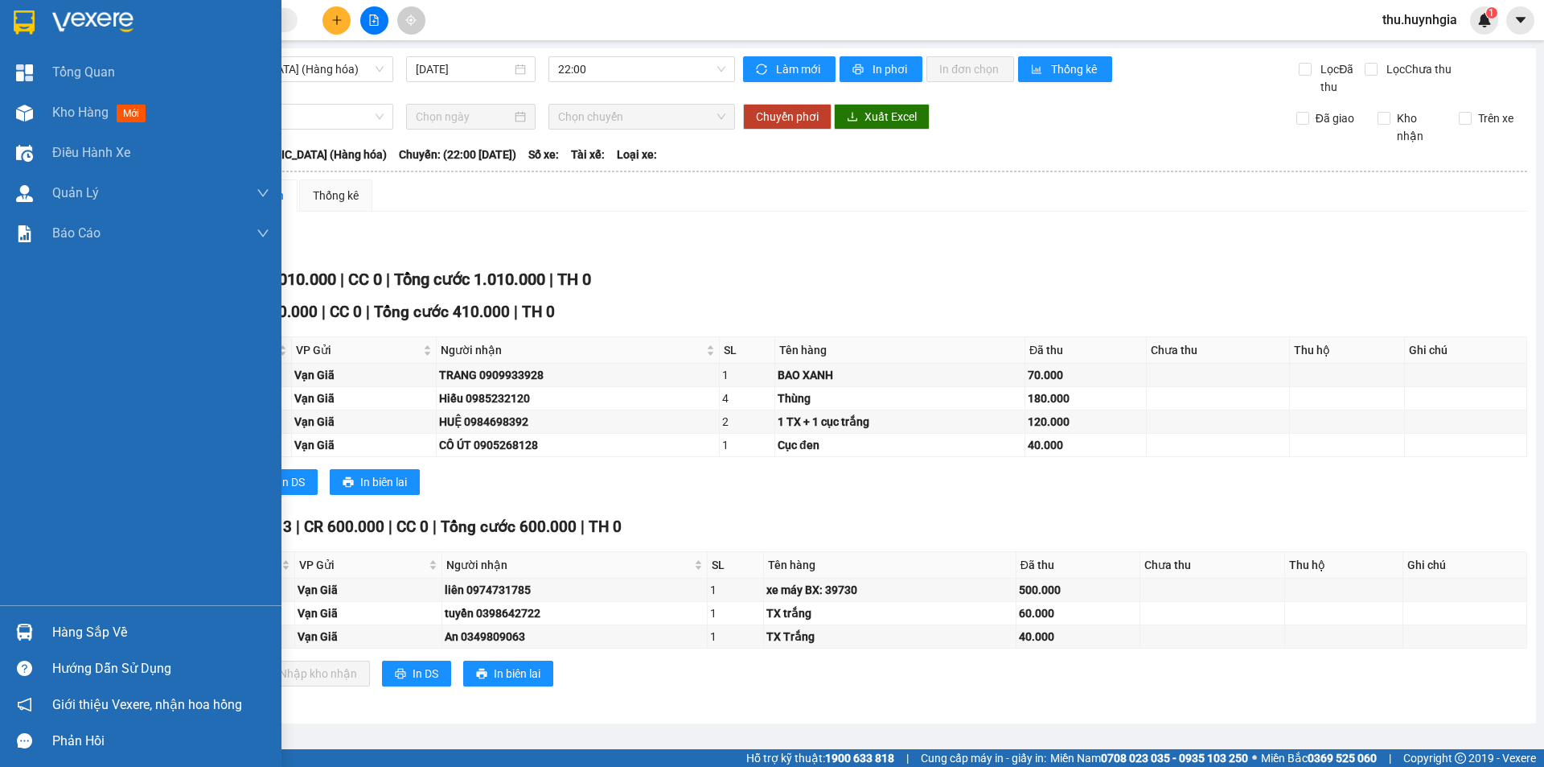
click at [71, 632] on div "Hàng sắp về" at bounding box center [160, 632] width 217 height 24
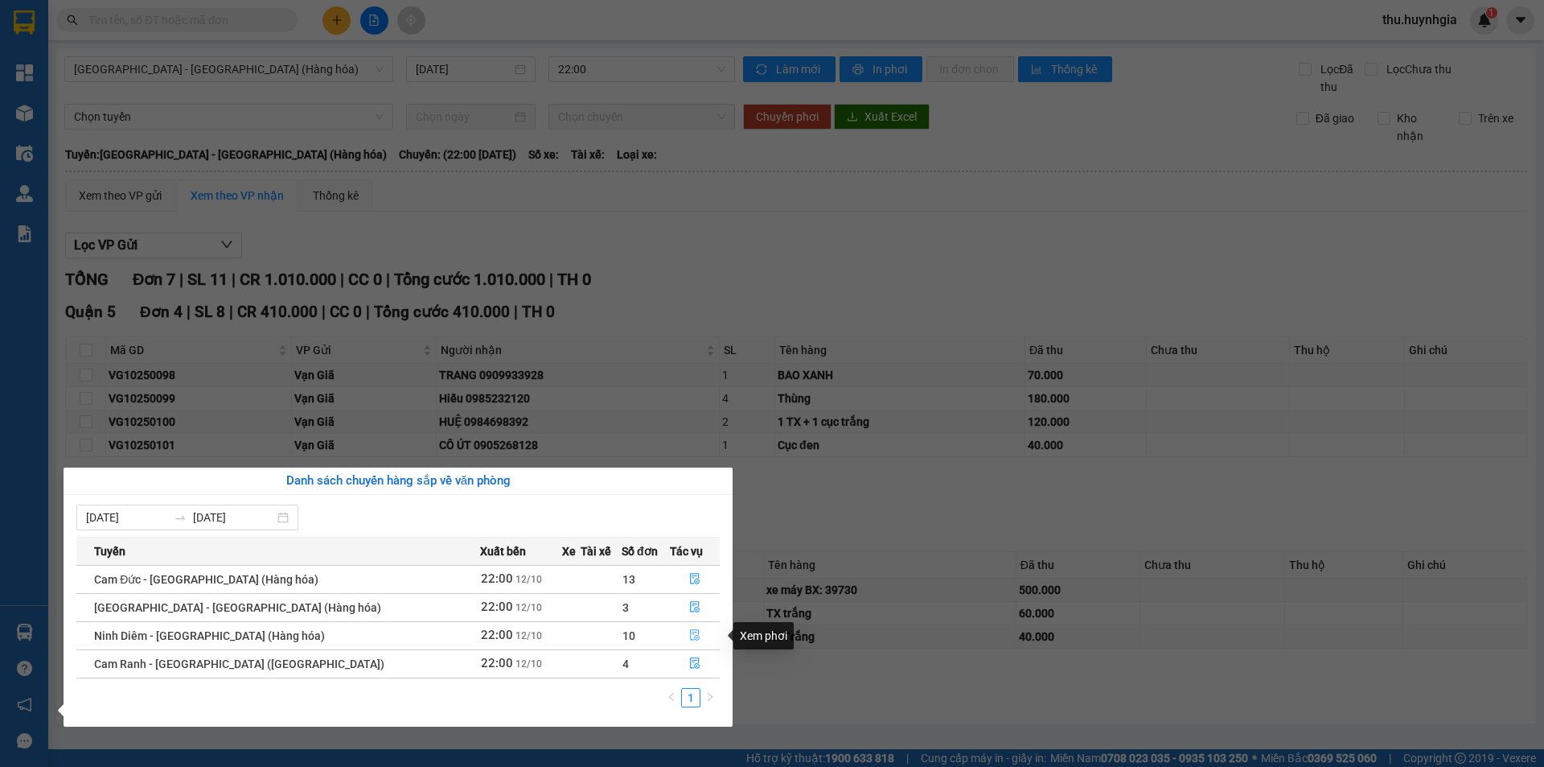
click at [689, 637] on icon "file-done" at bounding box center [694, 634] width 11 height 11
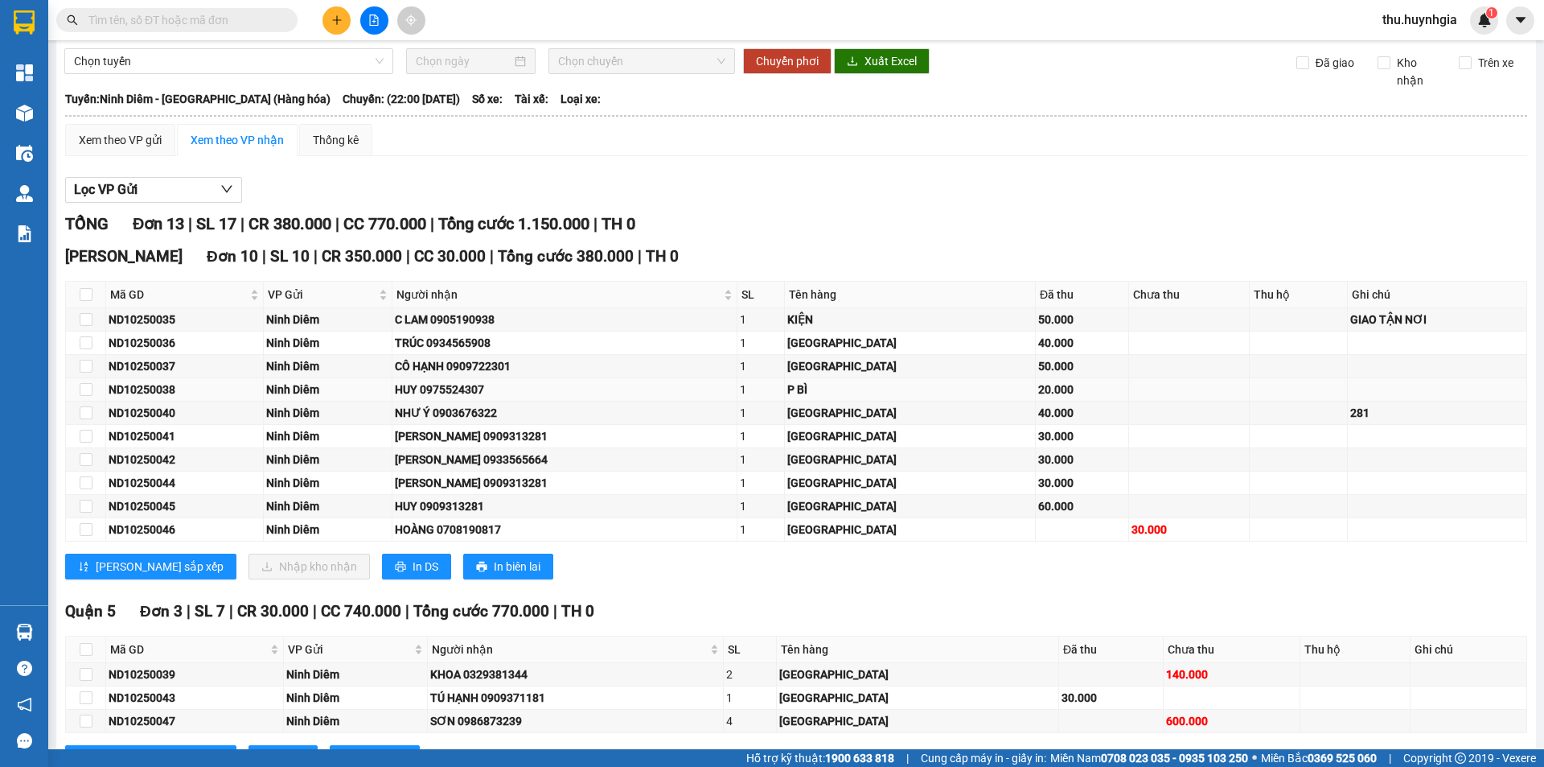
scroll to position [122, 0]
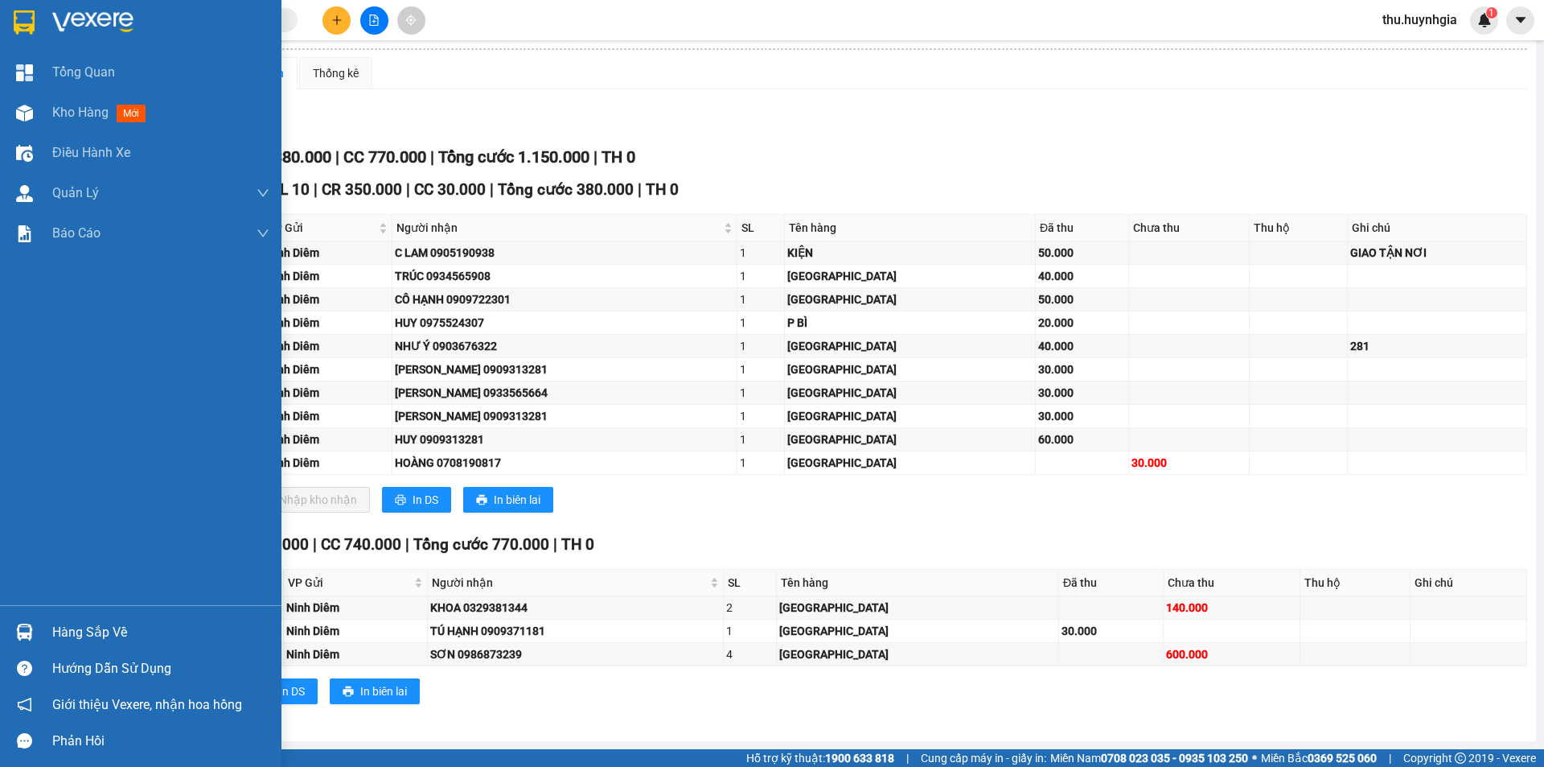
click at [99, 632] on div "Hàng sắp về" at bounding box center [160, 632] width 217 height 24
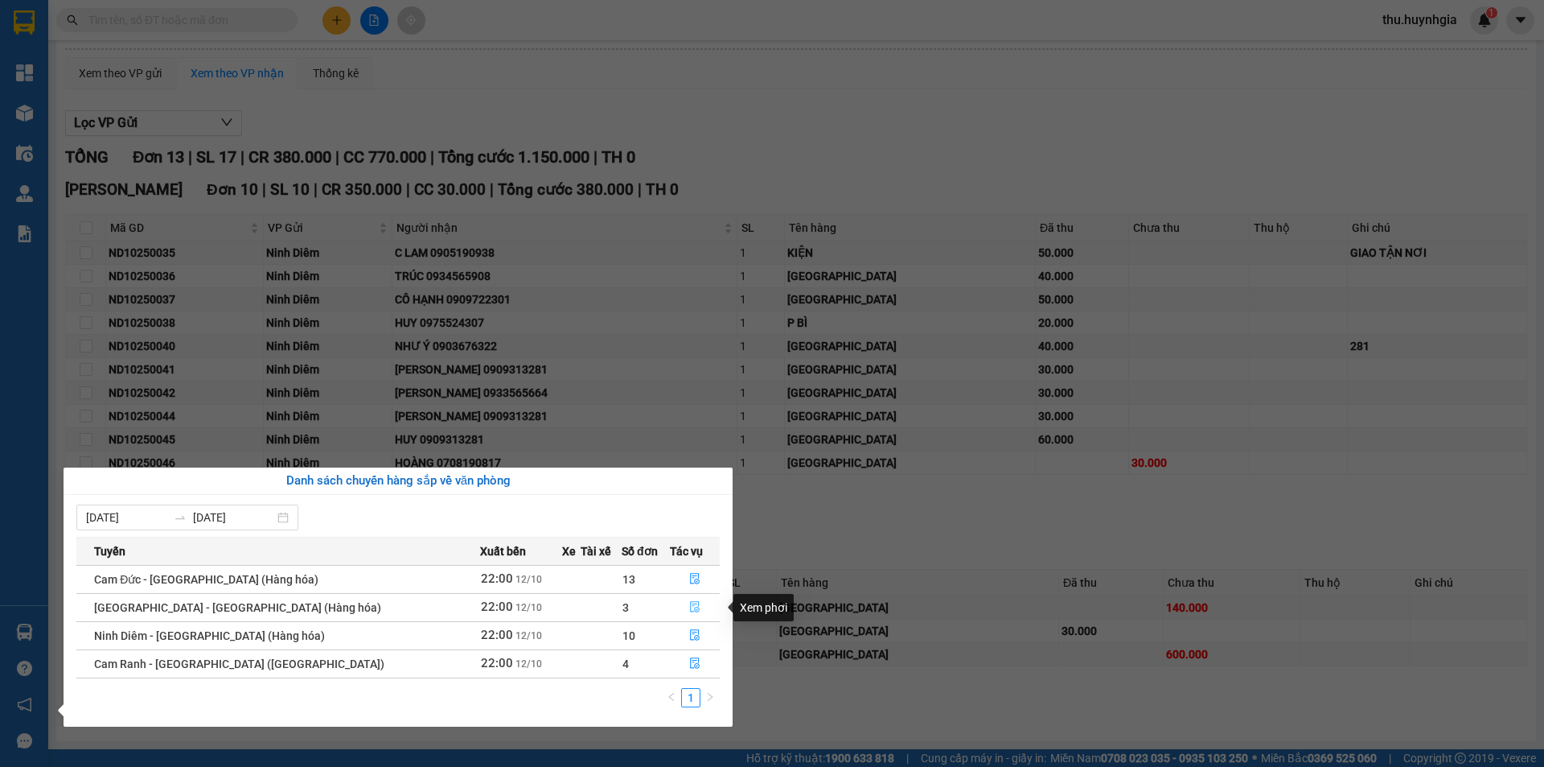
click at [689, 602] on icon "file-done" at bounding box center [694, 606] width 11 height 11
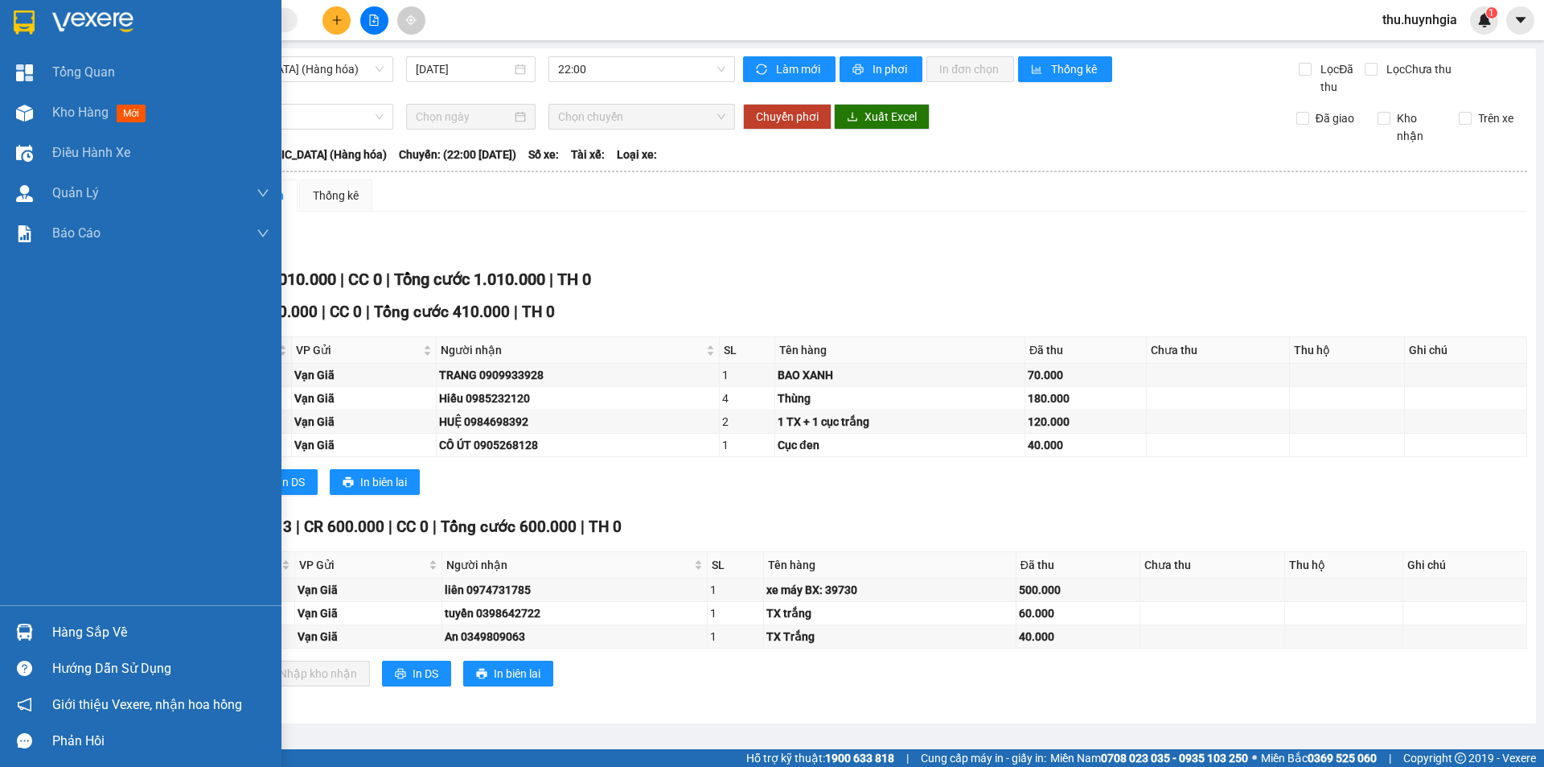
click at [80, 638] on div "Hàng sắp về" at bounding box center [160, 632] width 217 height 24
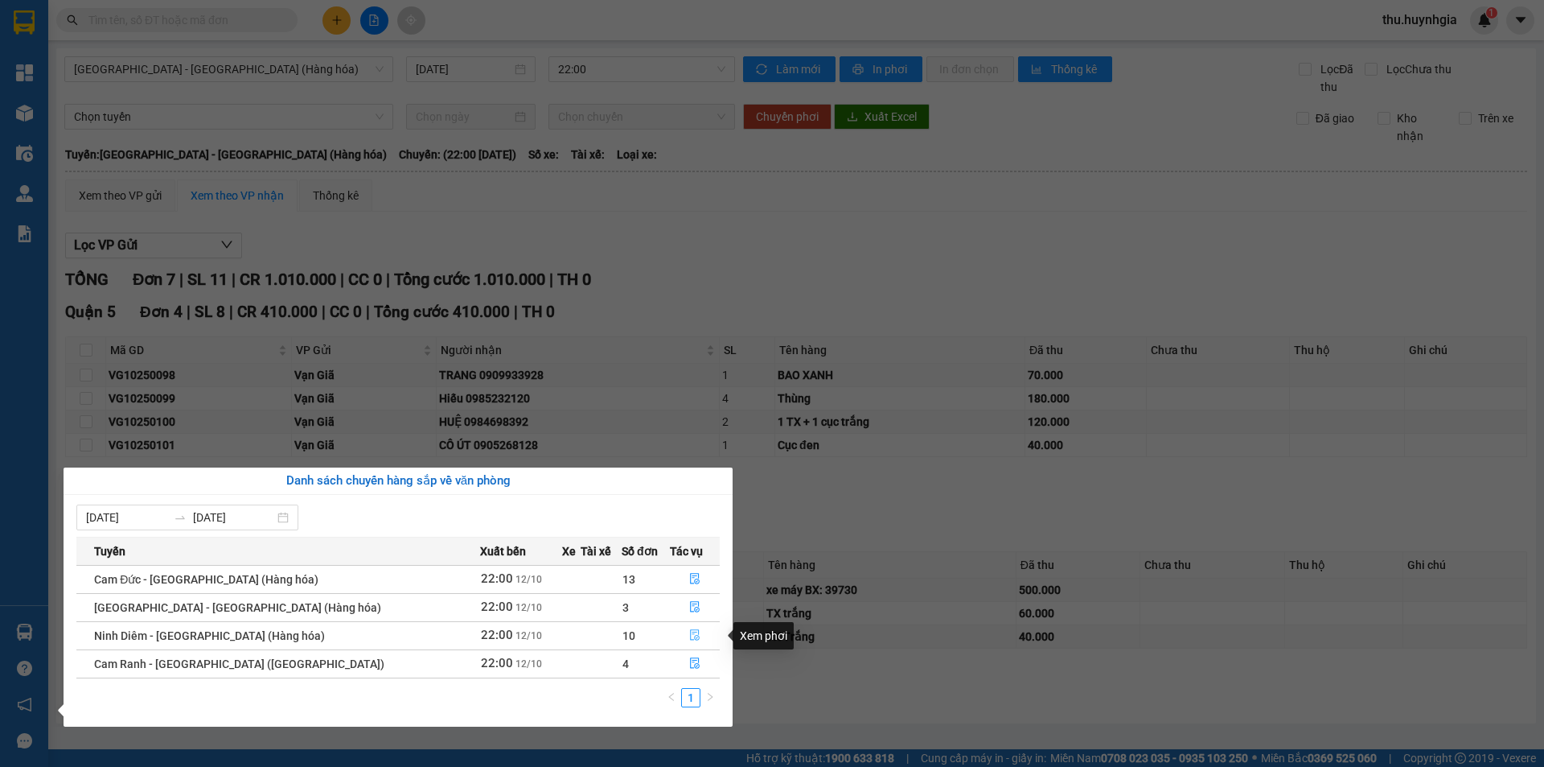
drag, startPoint x: 682, startPoint y: 635, endPoint x: 689, endPoint y: 621, distance: 15.5
click at [690, 635] on icon "file-done" at bounding box center [695, 635] width 10 height 11
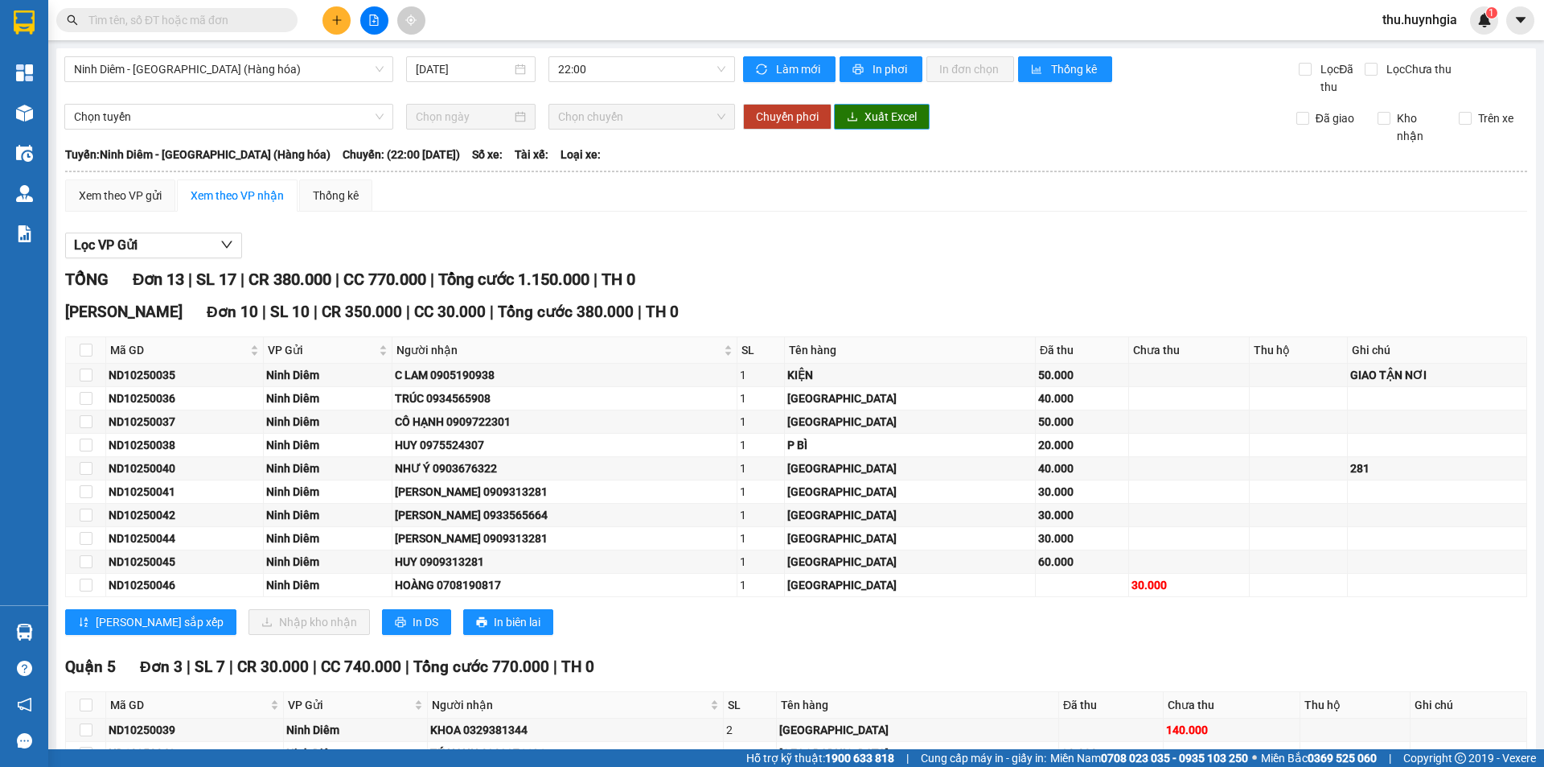
click at [876, 113] on span "Xuất Excel" at bounding box center [891, 117] width 52 height 18
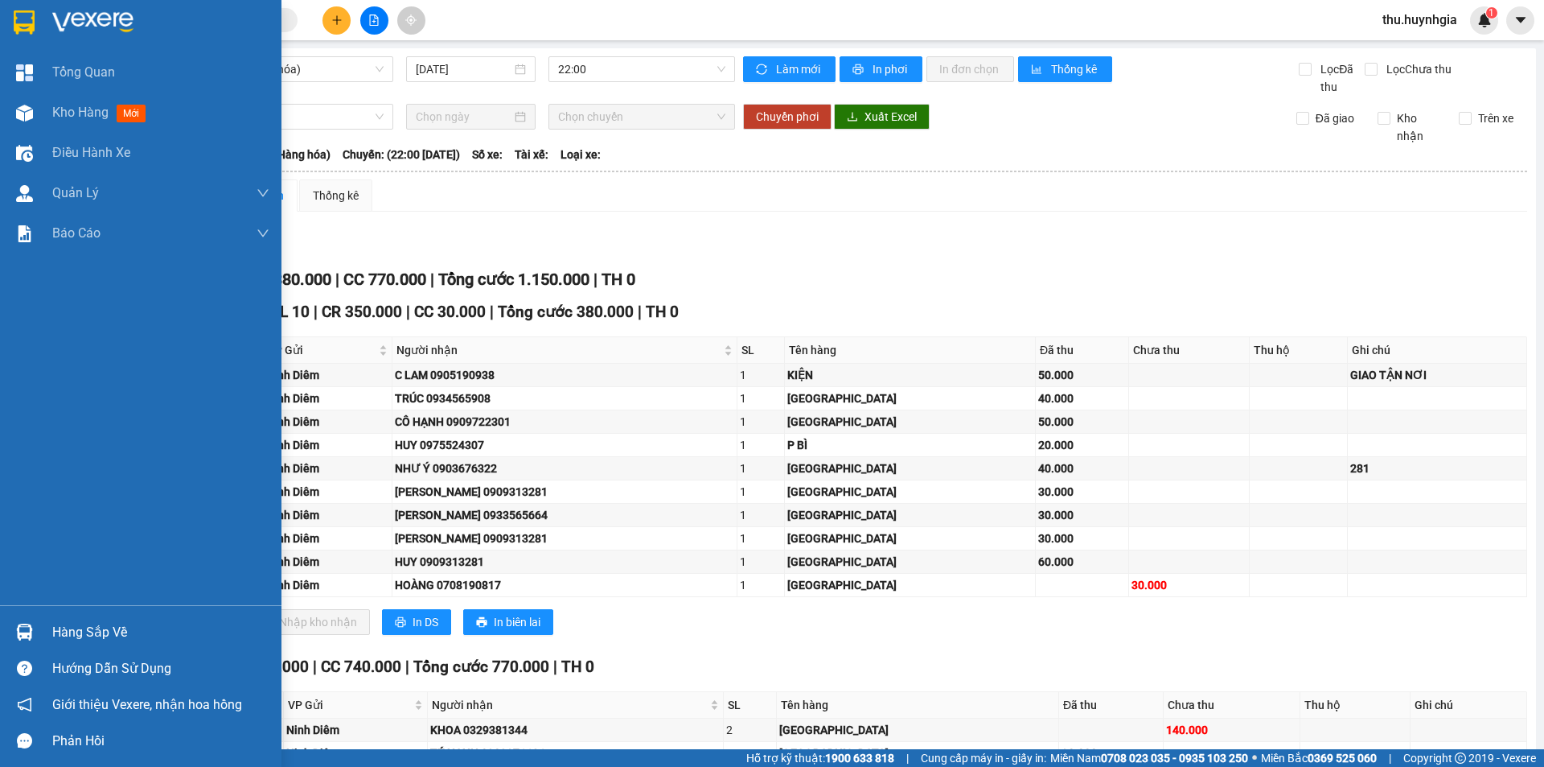
click at [68, 636] on div "Hàng sắp về" at bounding box center [160, 632] width 217 height 24
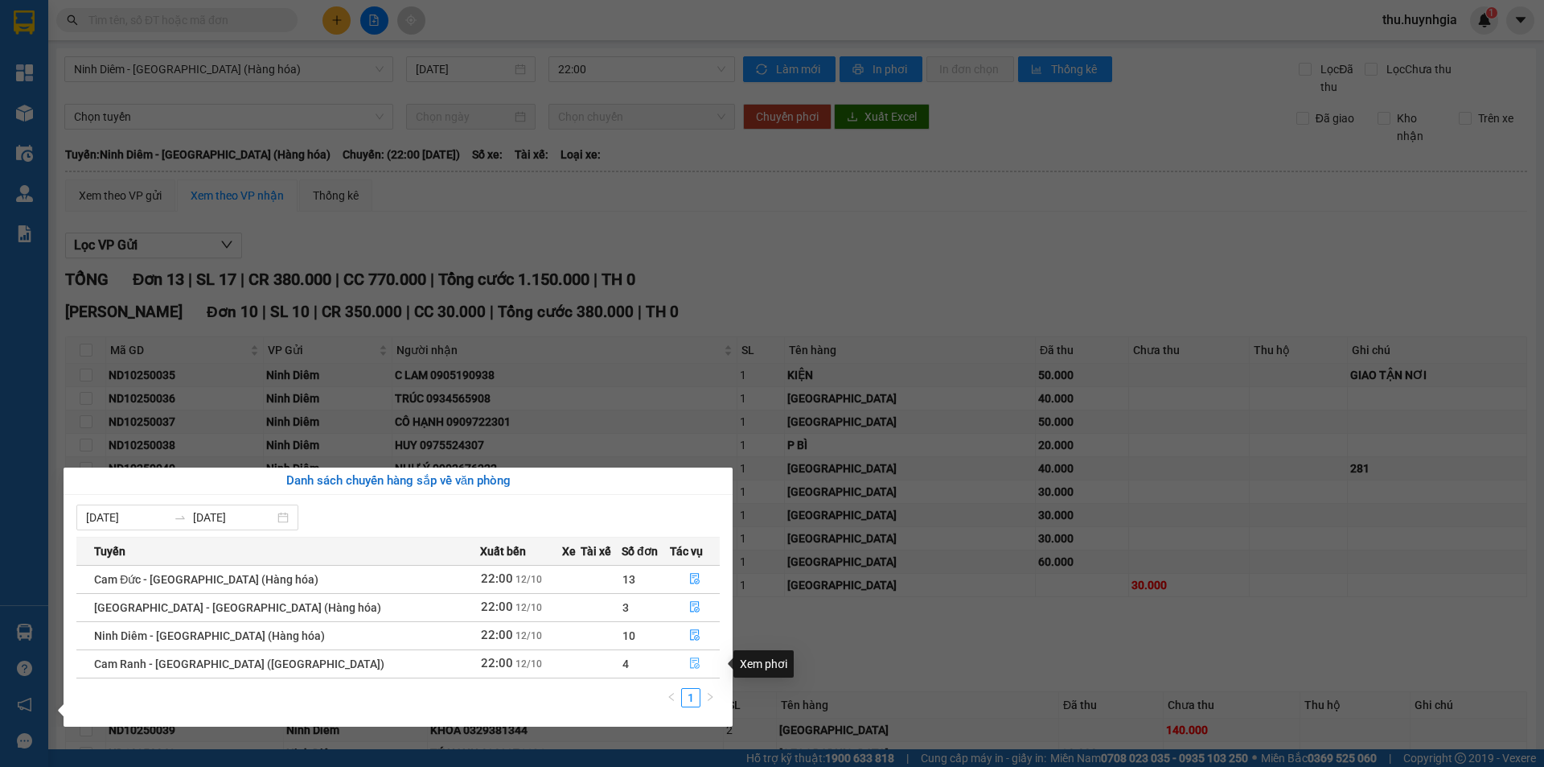
click at [689, 658] on icon "file-done" at bounding box center [694, 662] width 11 height 11
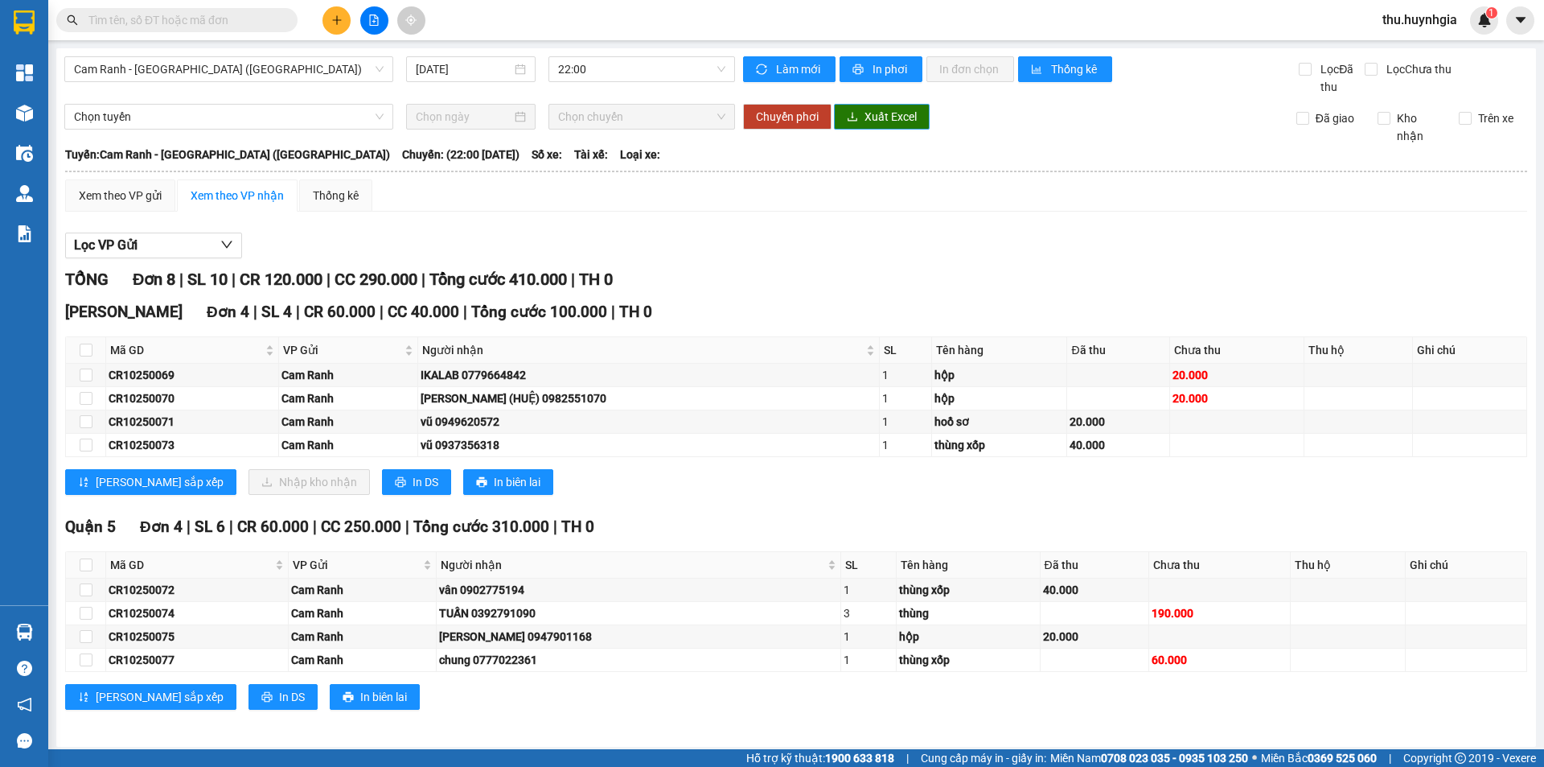
click at [876, 113] on span "Xuất Excel" at bounding box center [891, 117] width 52 height 18
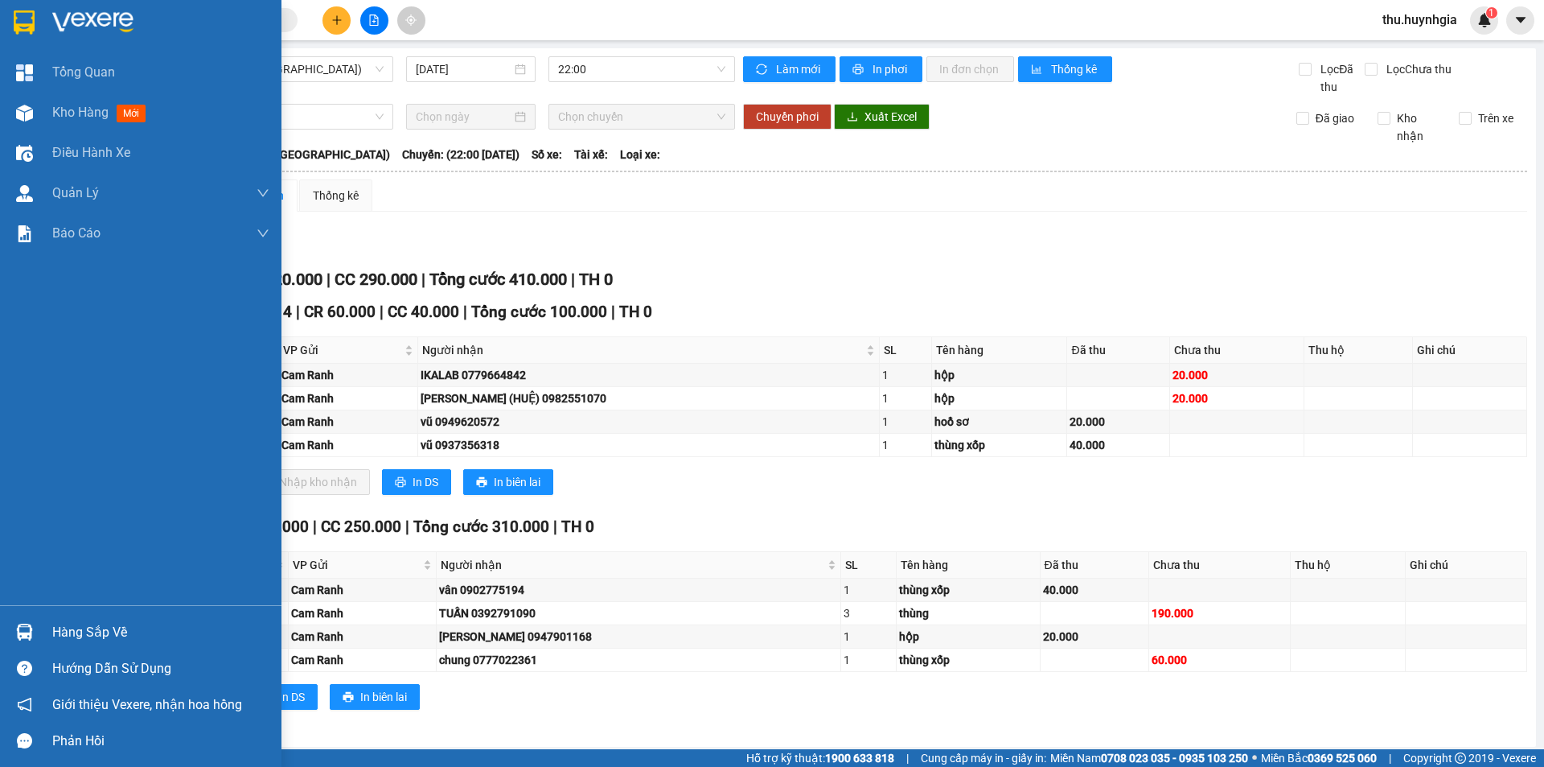
click at [80, 629] on div "Hàng sắp về" at bounding box center [160, 632] width 217 height 24
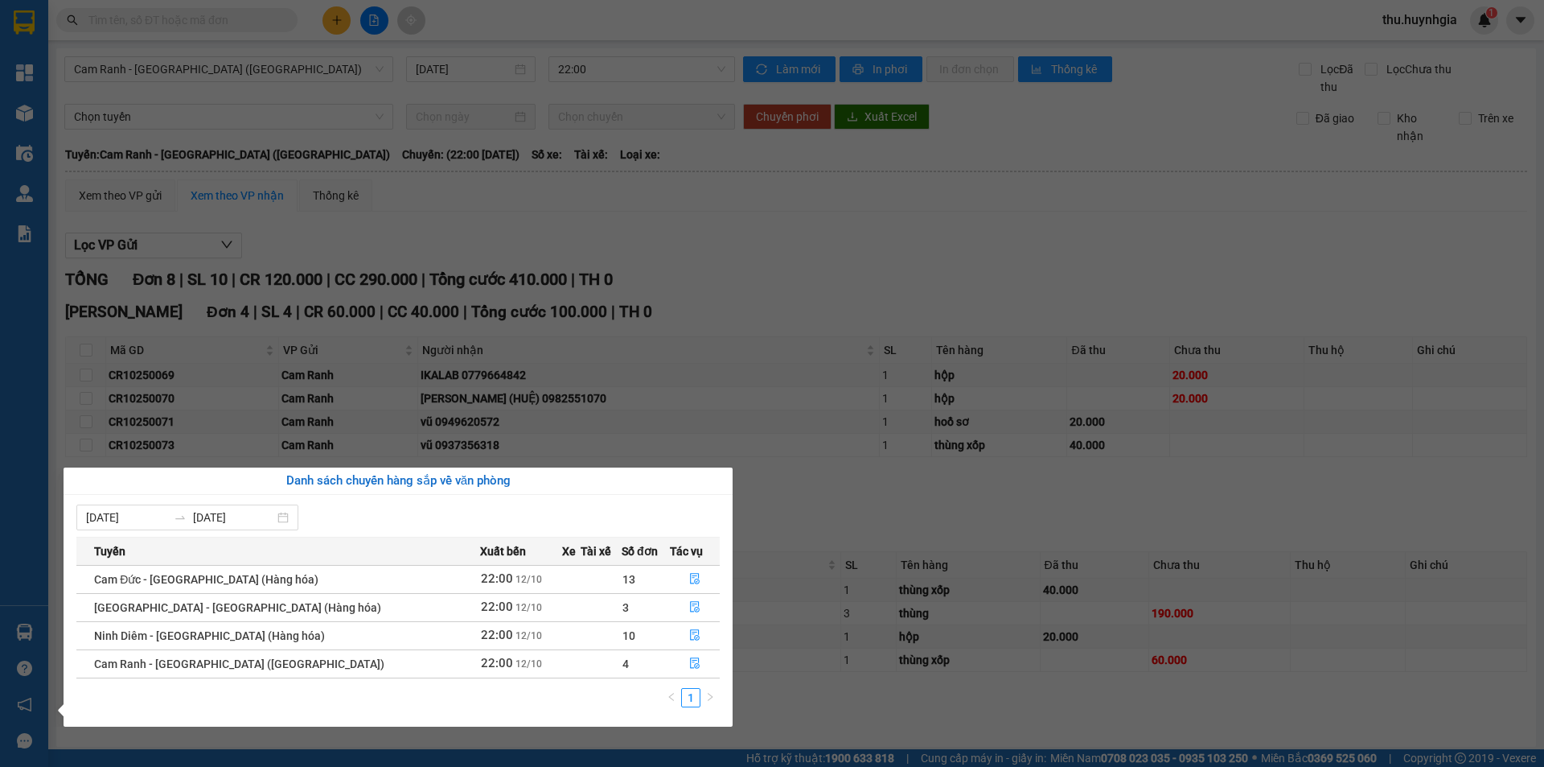
click at [734, 224] on section "Kết quả tìm kiếm ( 0 ) Bộ lọc No Data thu.huynhgia 1 Tổng Quan Kho hàng mới Điề…" at bounding box center [772, 383] width 1544 height 767
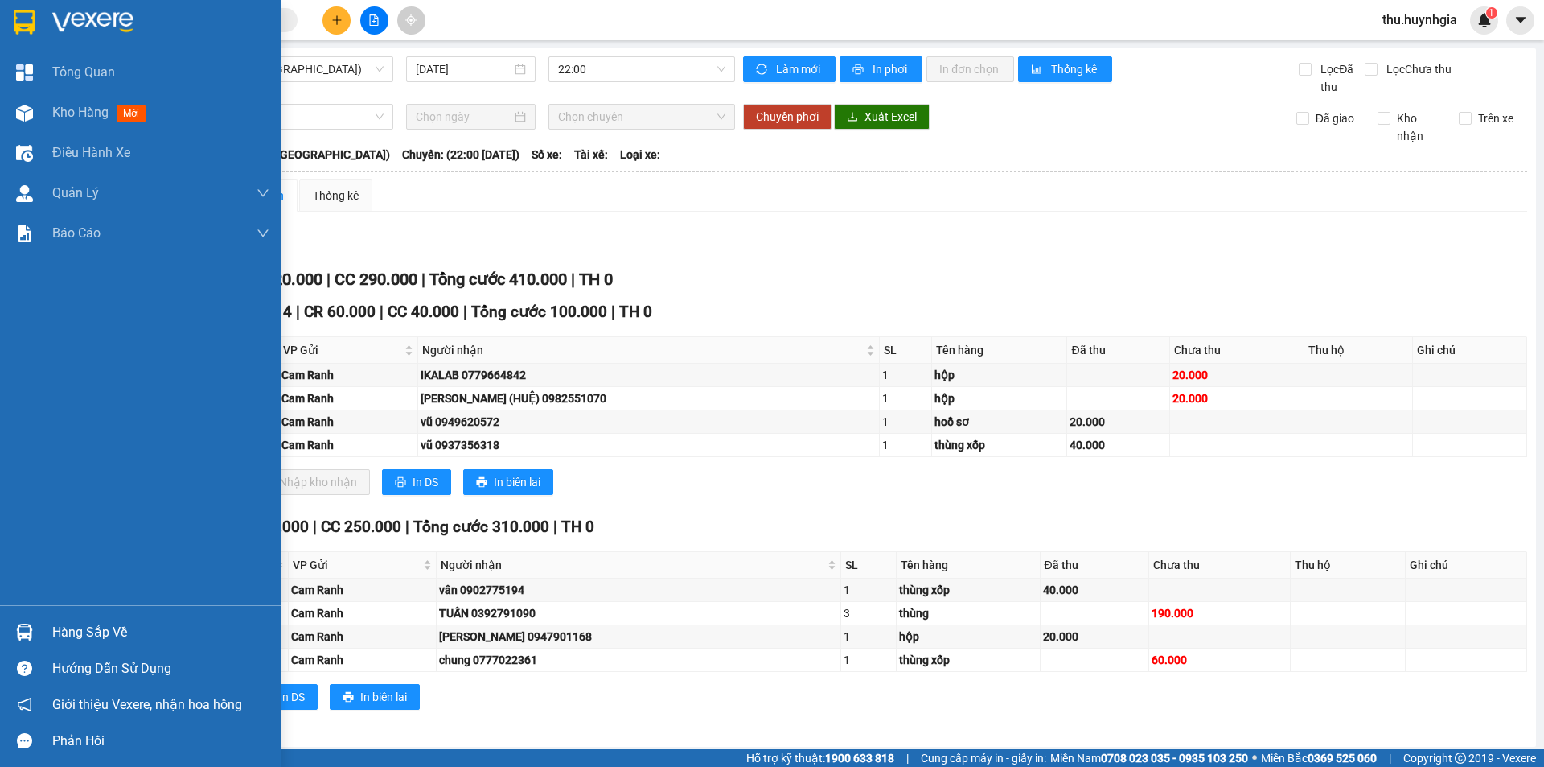
click at [88, 634] on div "Hàng sắp về" at bounding box center [160, 632] width 217 height 24
click at [25, 494] on div "Tổng Quan Kho hàng mới Điều hành xe Quản Lý Quản lý thu hộ Quản lý chuyến Quản …" at bounding box center [141, 383] width 282 height 767
click at [90, 626] on div "Hàng sắp về" at bounding box center [160, 632] width 217 height 24
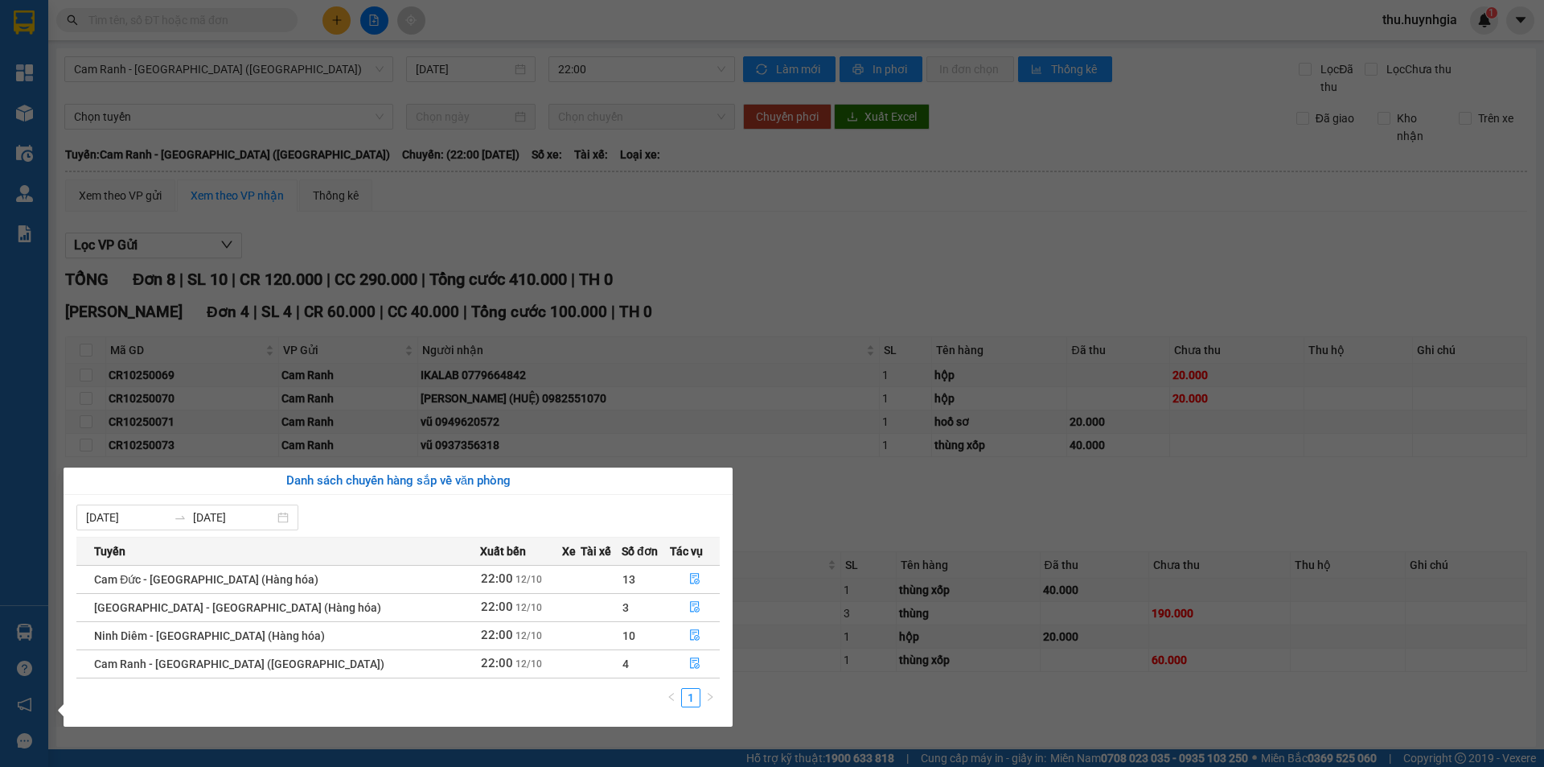
click at [0, 611] on div "Tổng Quan Kho hàng mới Điều hành xe Quản Lý Quản lý thu hộ Quản lý chuyến Quản …" at bounding box center [24, 383] width 48 height 767
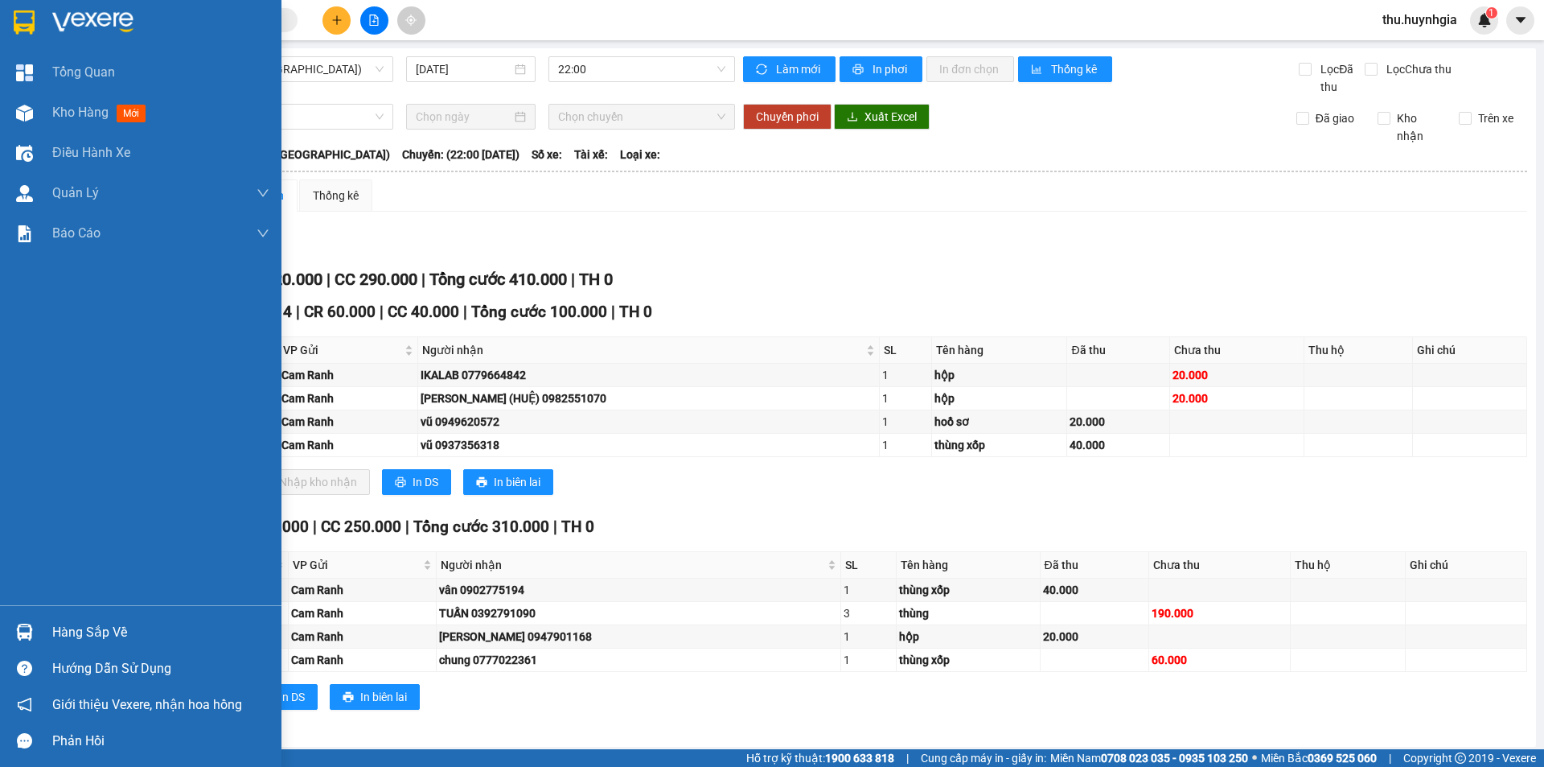
click at [68, 635] on div "Hàng sắp về" at bounding box center [160, 632] width 217 height 24
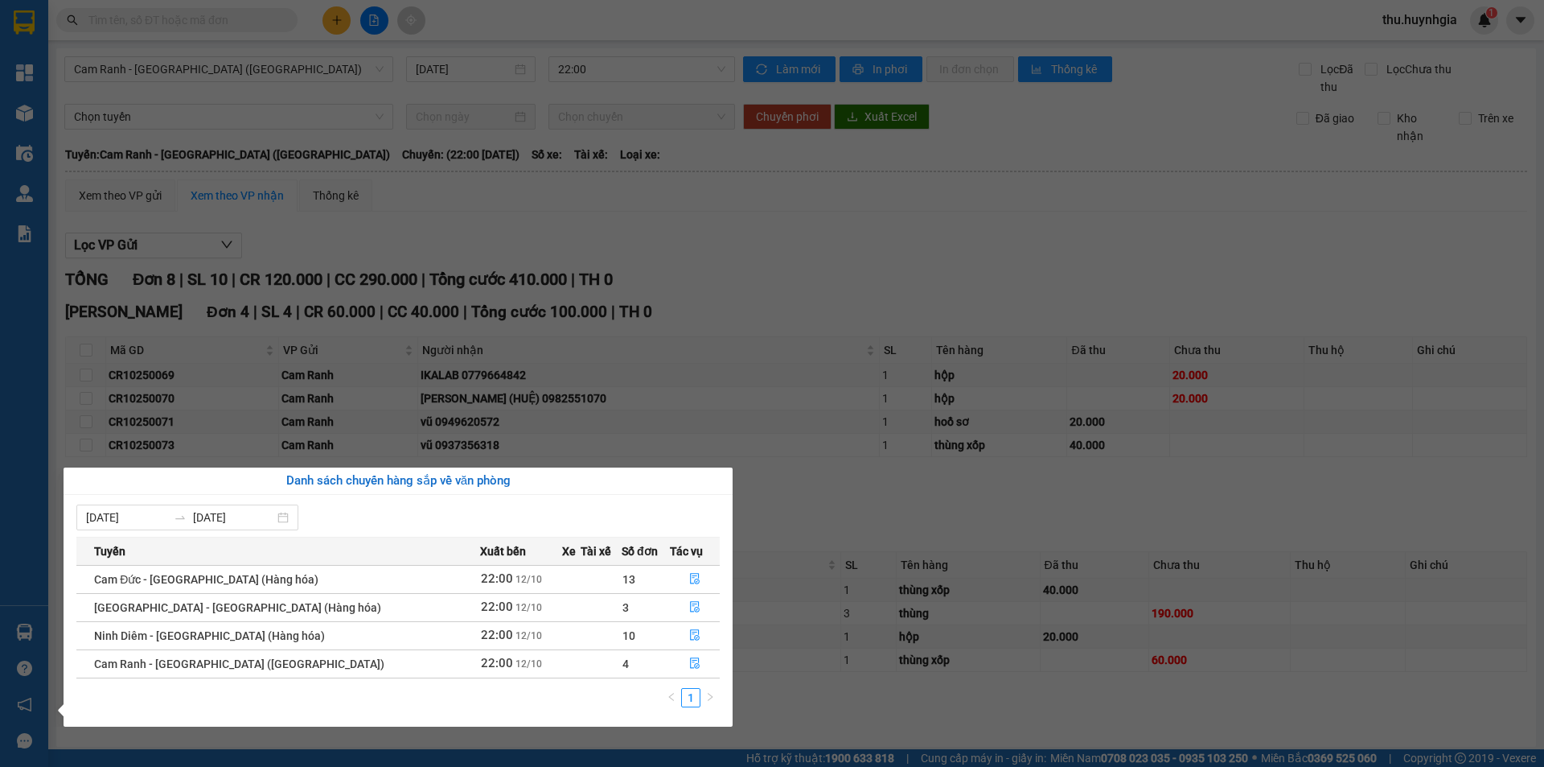
click at [19, 427] on div "Tổng Quan Kho hàng mới Điều hành xe Quản Lý Quản lý thu hộ Quản lý chuyến Quản …" at bounding box center [24, 383] width 48 height 767
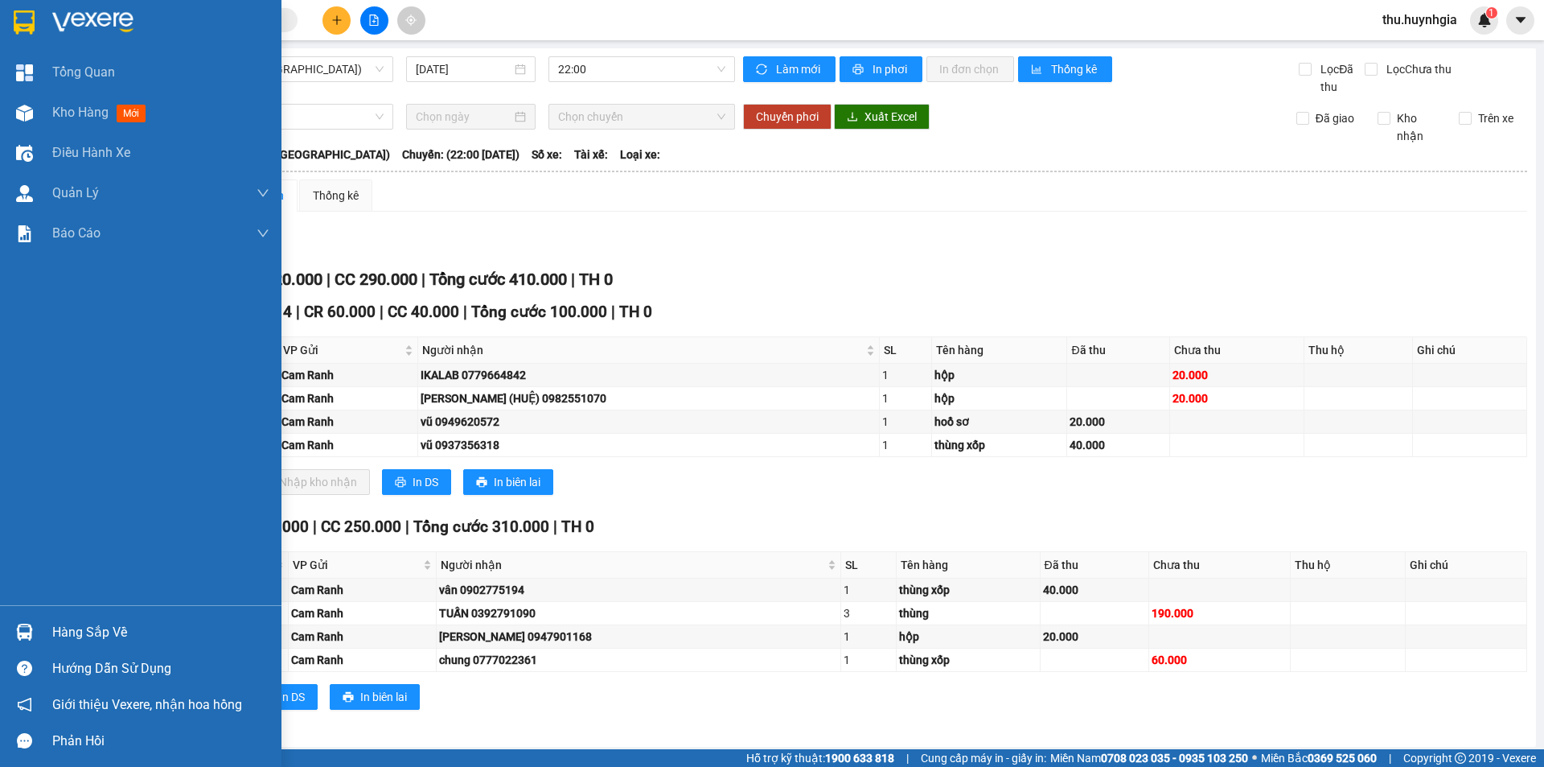
click at [94, 623] on div "Hàng sắp về" at bounding box center [160, 632] width 217 height 24
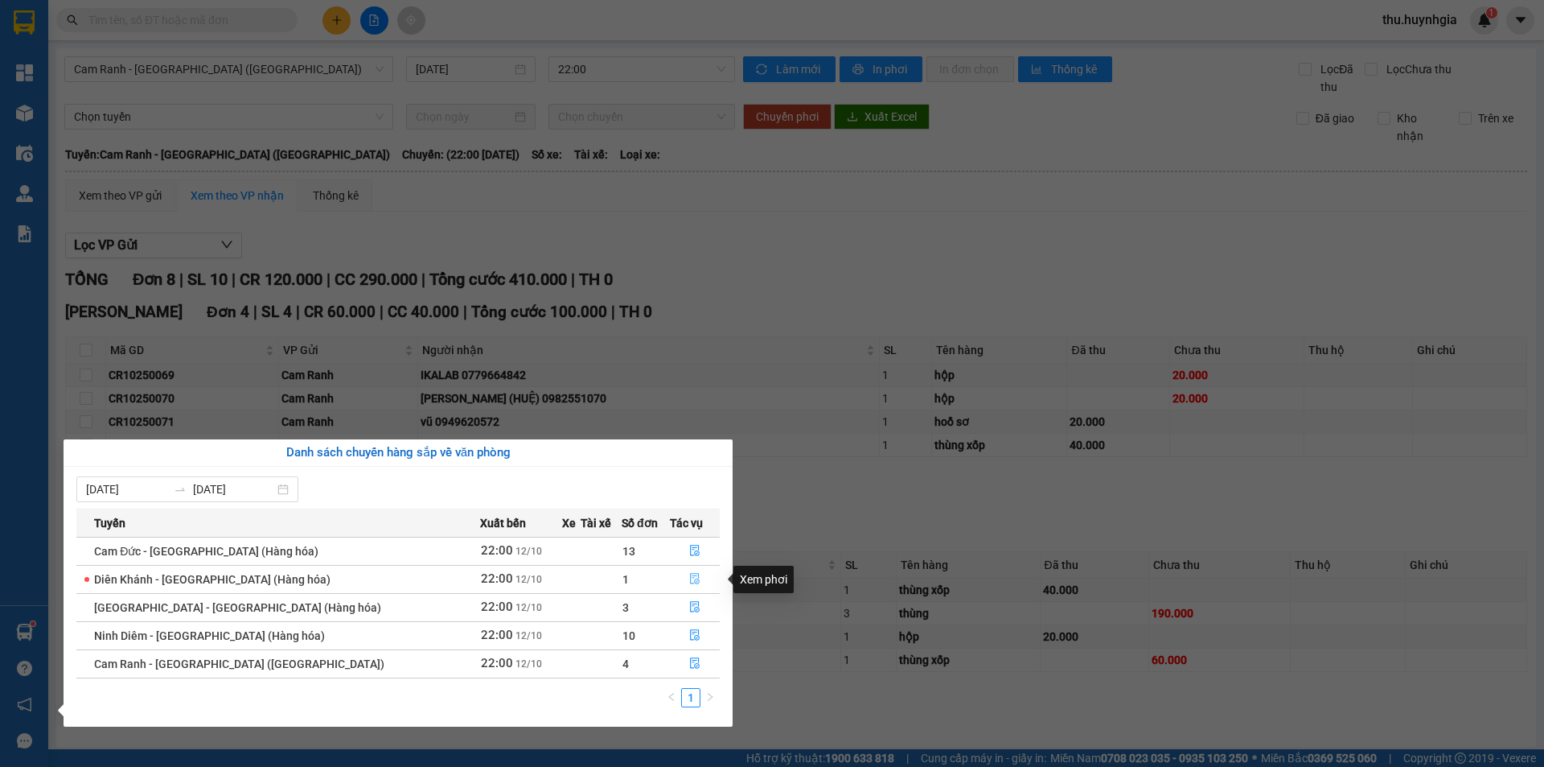
click at [691, 575] on icon "file-done" at bounding box center [694, 578] width 11 height 11
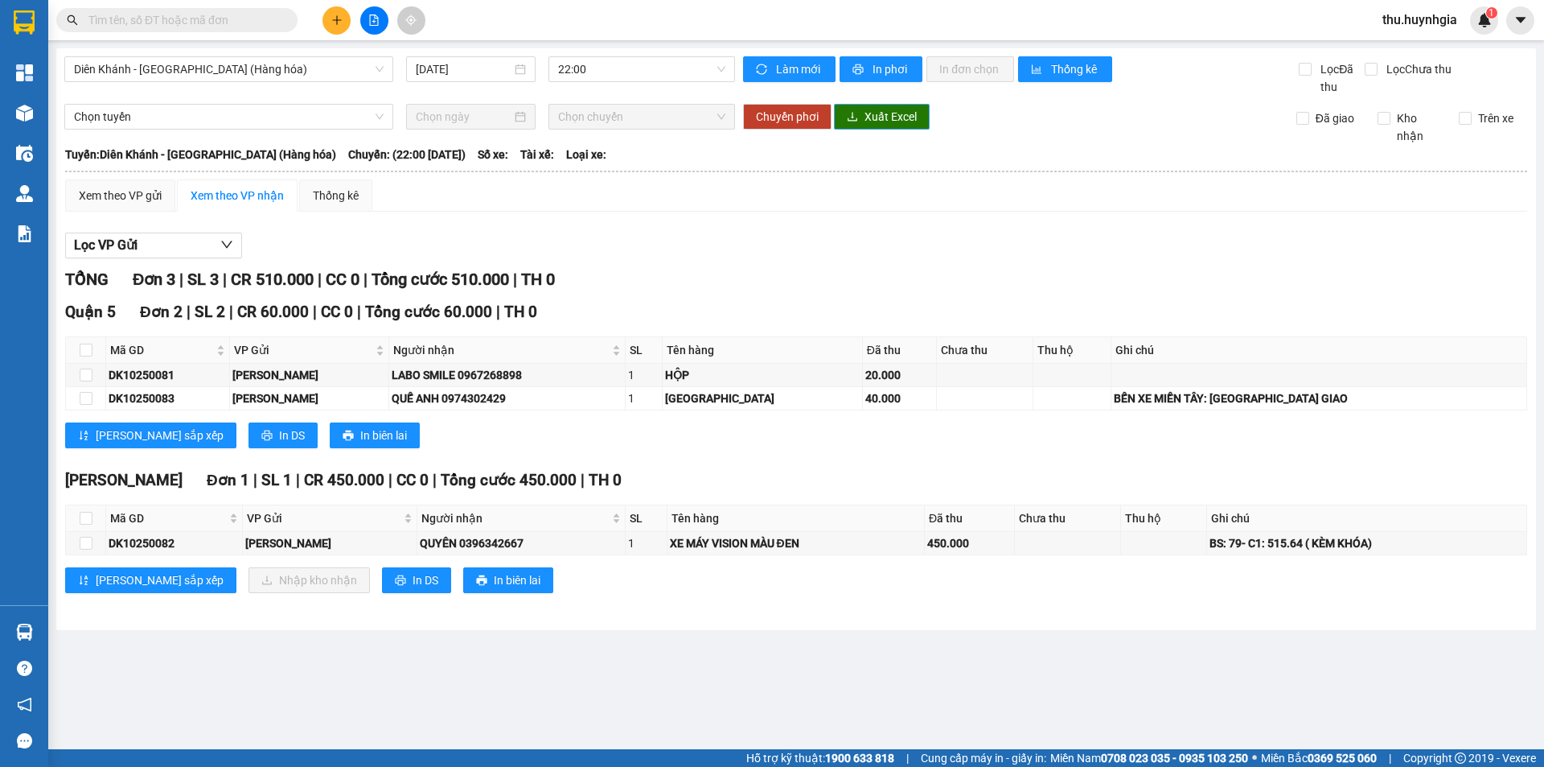
click at [864, 115] on button "Xuất Excel" at bounding box center [882, 117] width 96 height 26
